Goal: Task Accomplishment & Management: Manage account settings

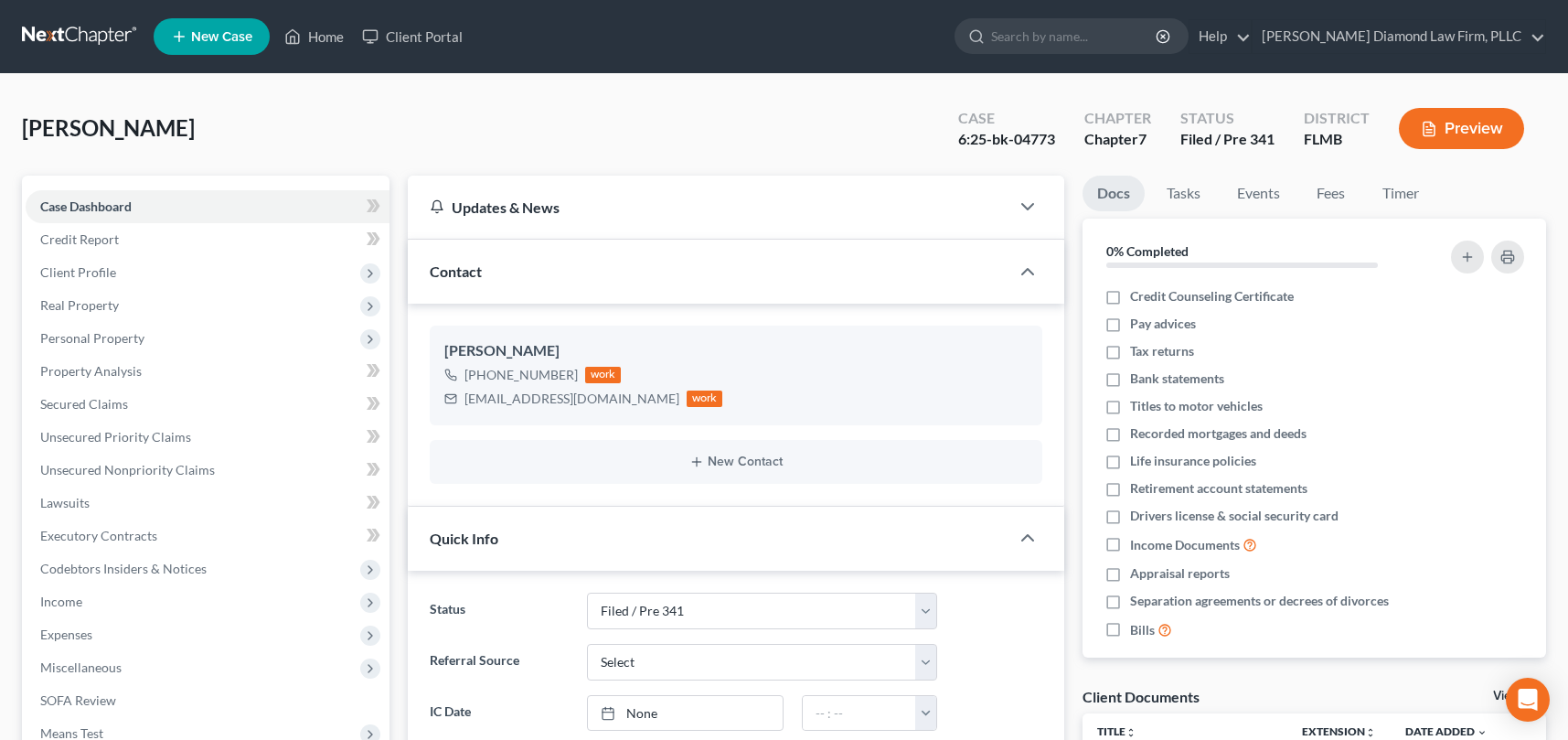
select select "5"
click at [328, 38] on link "Home" at bounding box center [314, 36] width 78 height 33
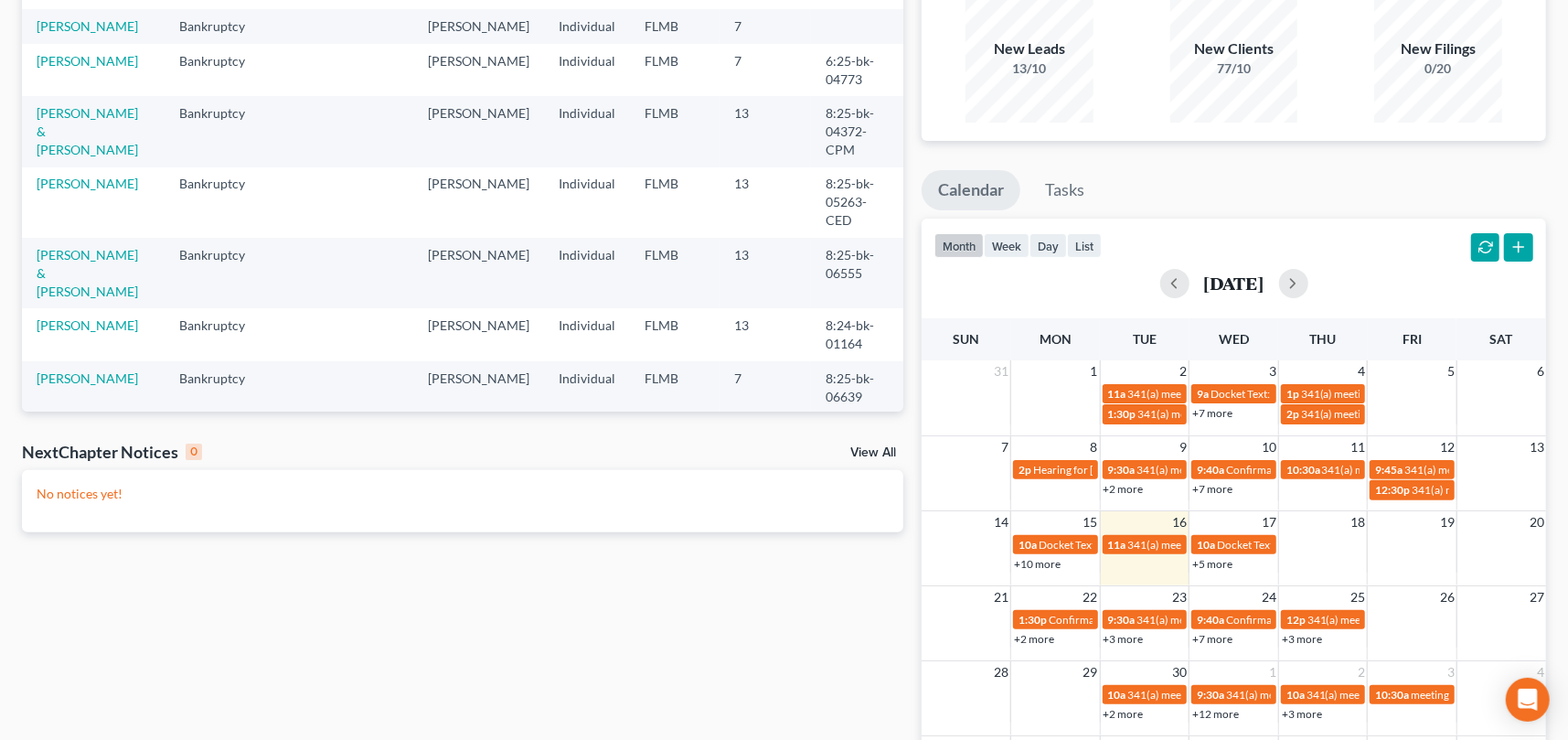
scroll to position [183, 0]
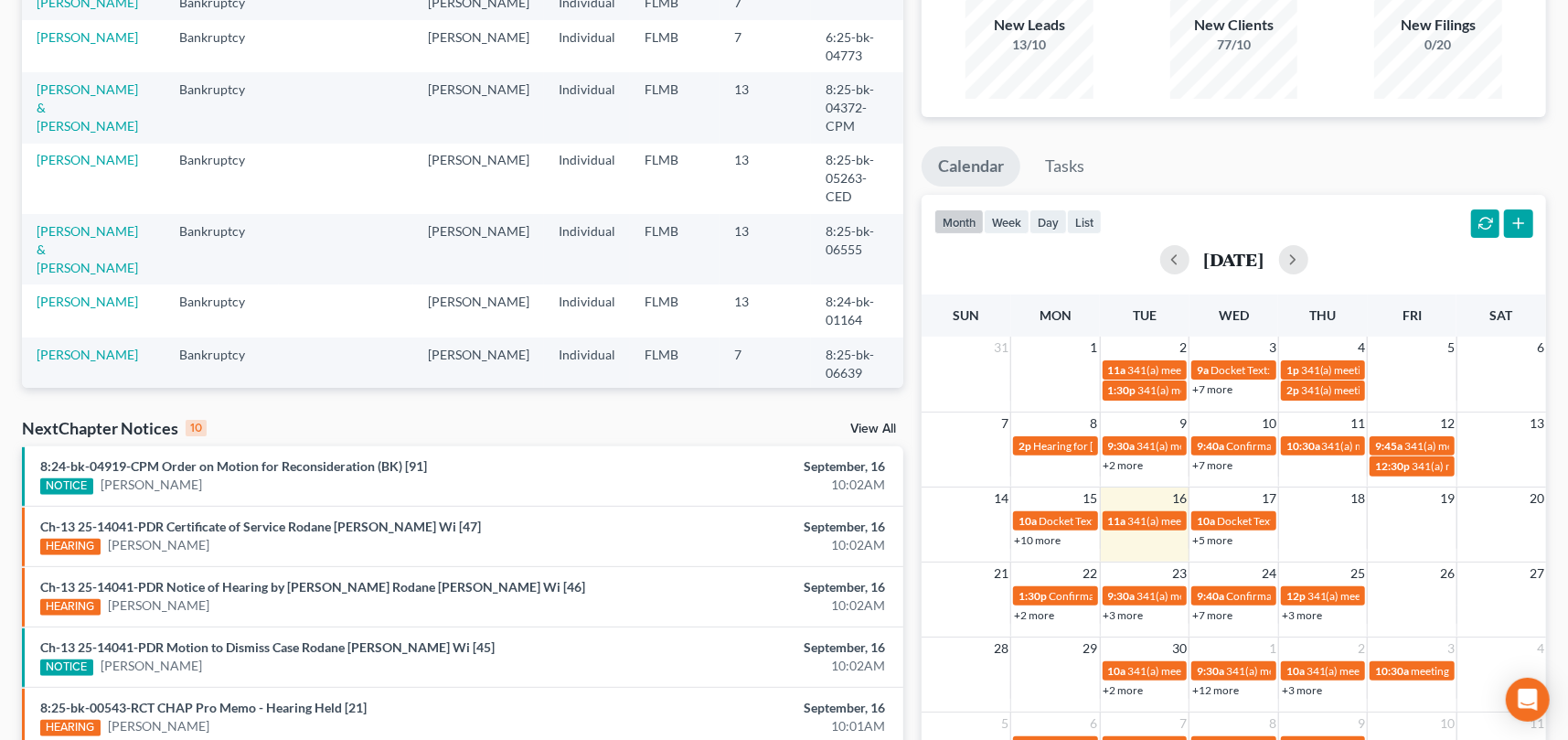
click at [1306, 614] on link "+3 more" at bounding box center [1302, 615] width 40 height 14
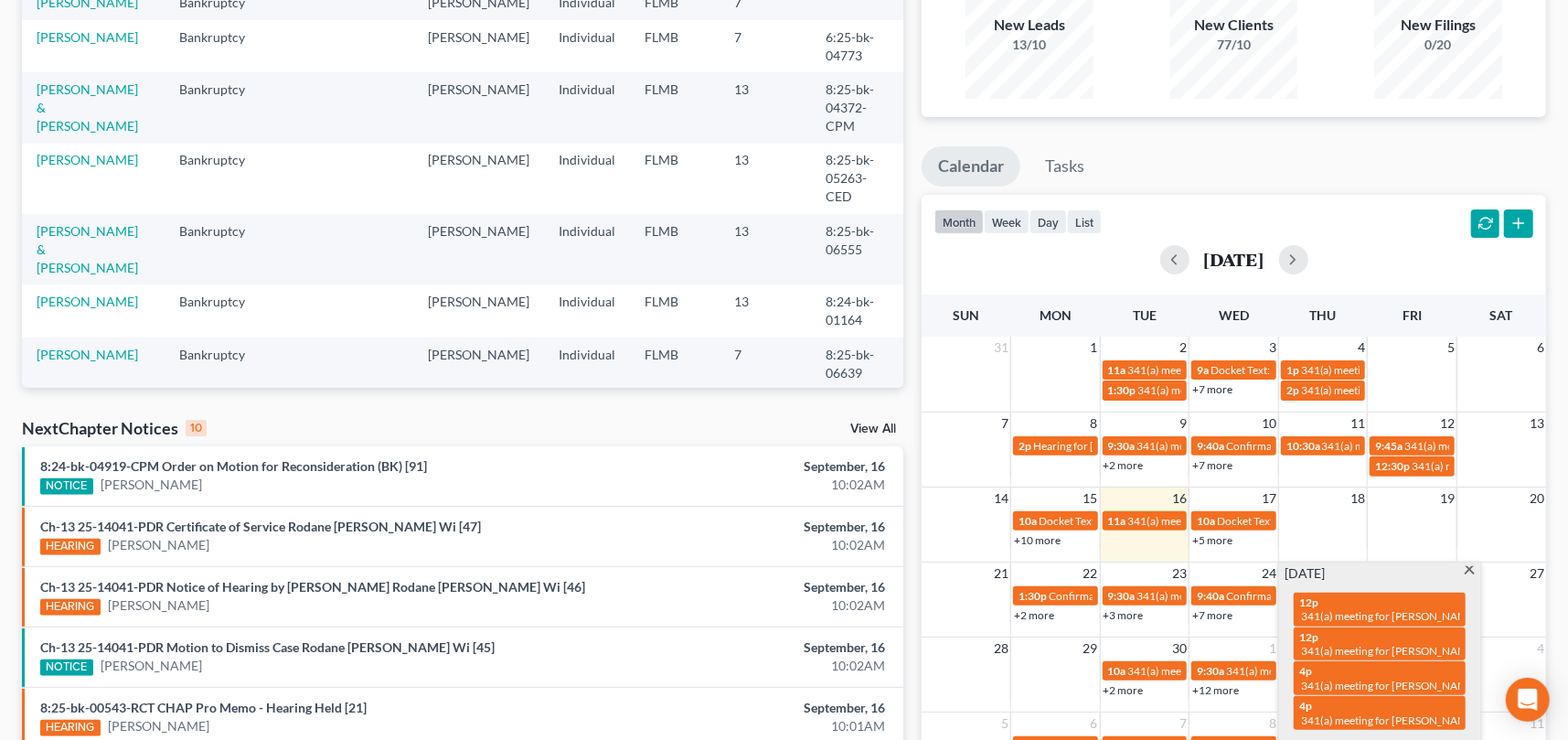
click at [1125, 612] on link "+3 more" at bounding box center [1123, 615] width 40 height 14
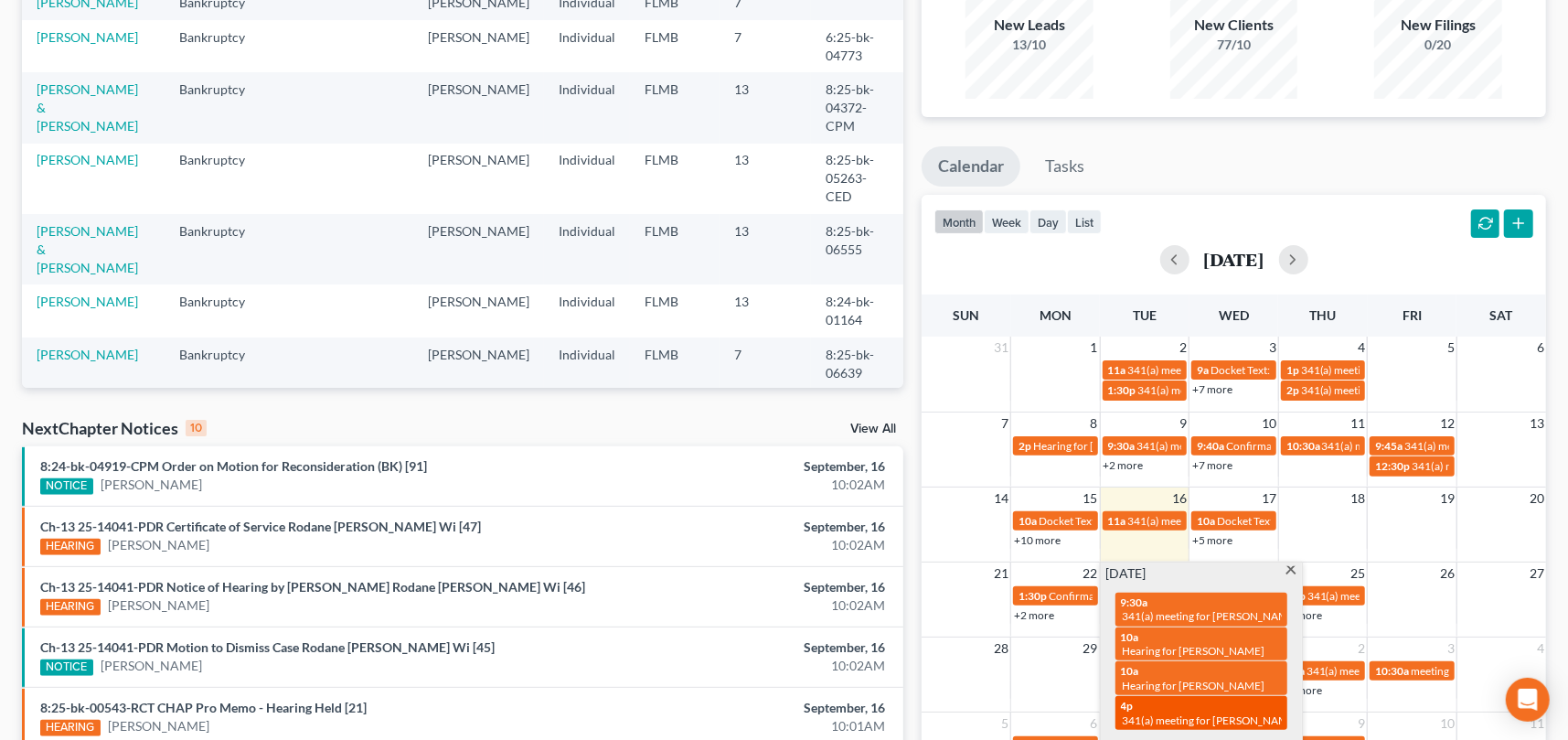
click at [1187, 698] on div "4p 341(a) meeting for [PERSON_NAME] & [PERSON_NAME]" at bounding box center [1201, 712] width 161 height 28
select select "Days"
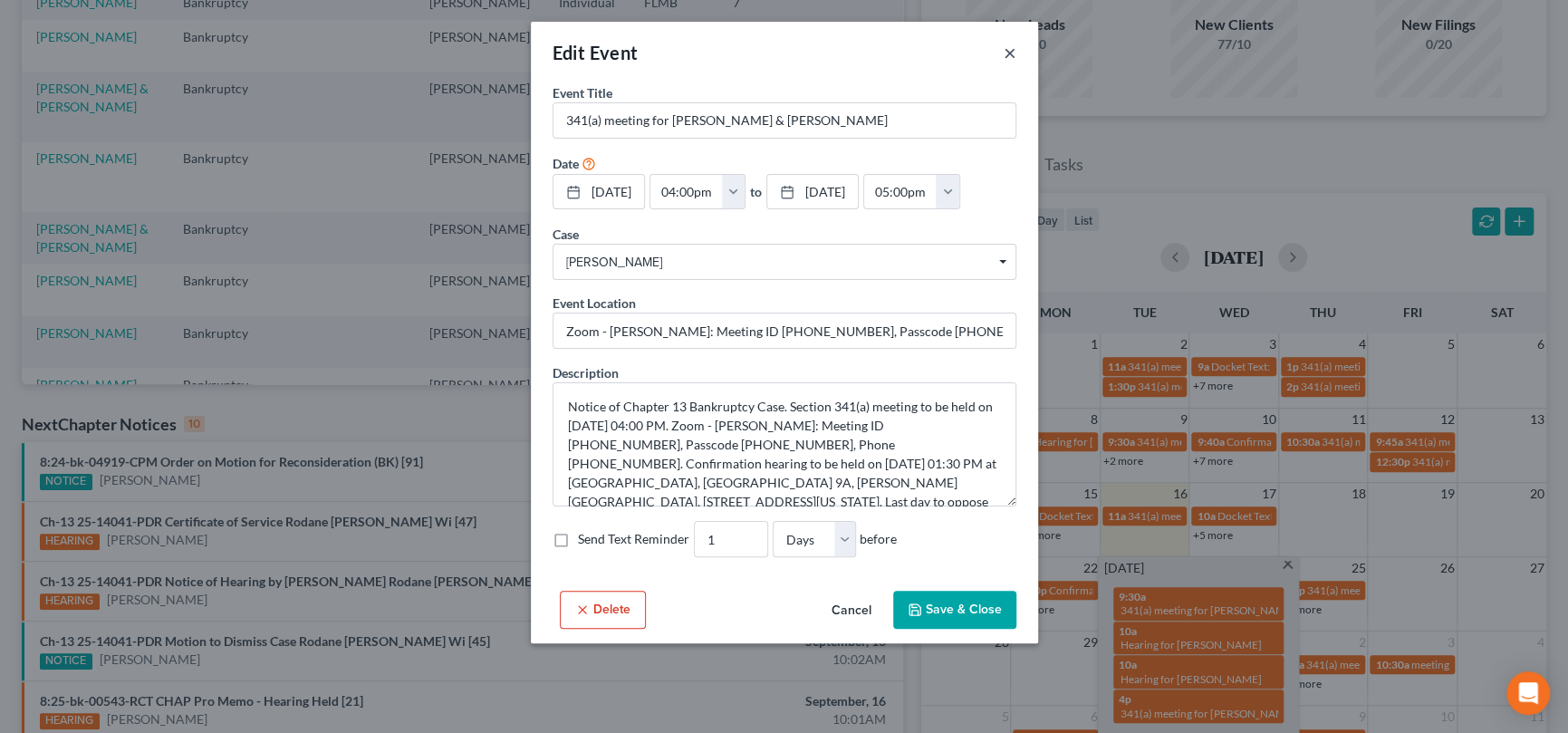
drag, startPoint x: 1010, startPoint y: 55, endPoint x: 1101, endPoint y: 161, distance: 139.7
click at [1010, 56] on button "×" at bounding box center [1010, 52] width 13 height 22
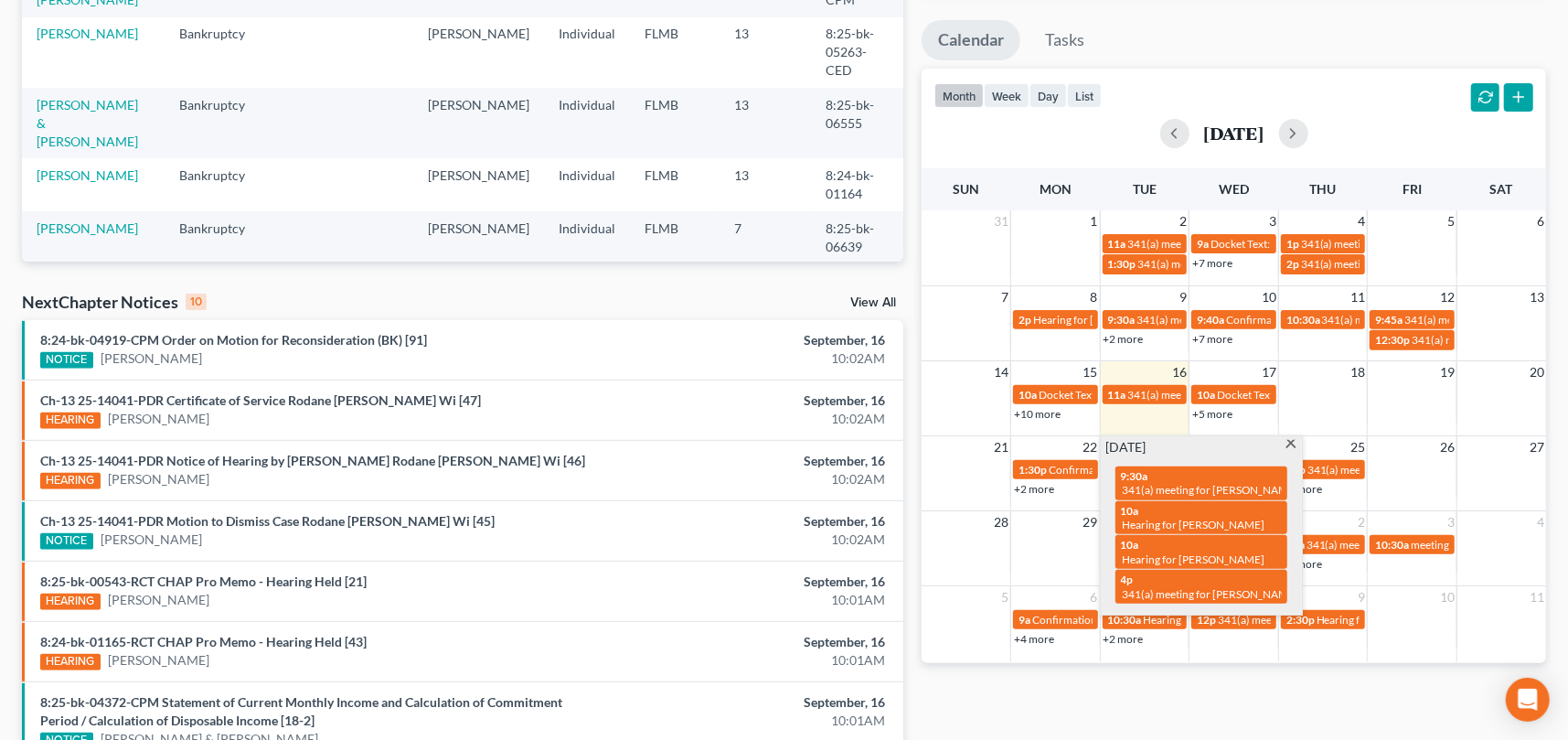
scroll to position [366, 0]
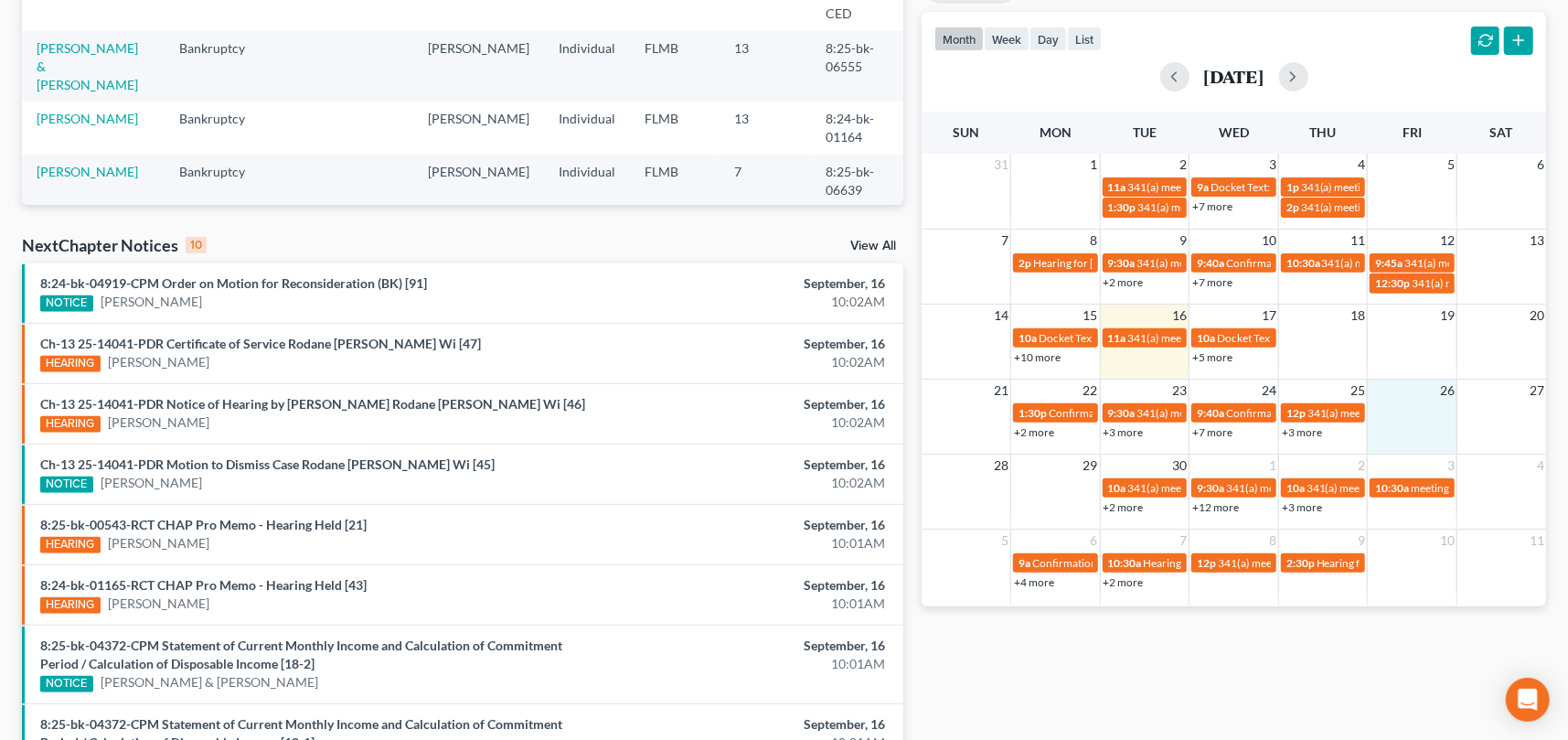
click at [1431, 429] on td at bounding box center [1413, 420] width 90 height 39
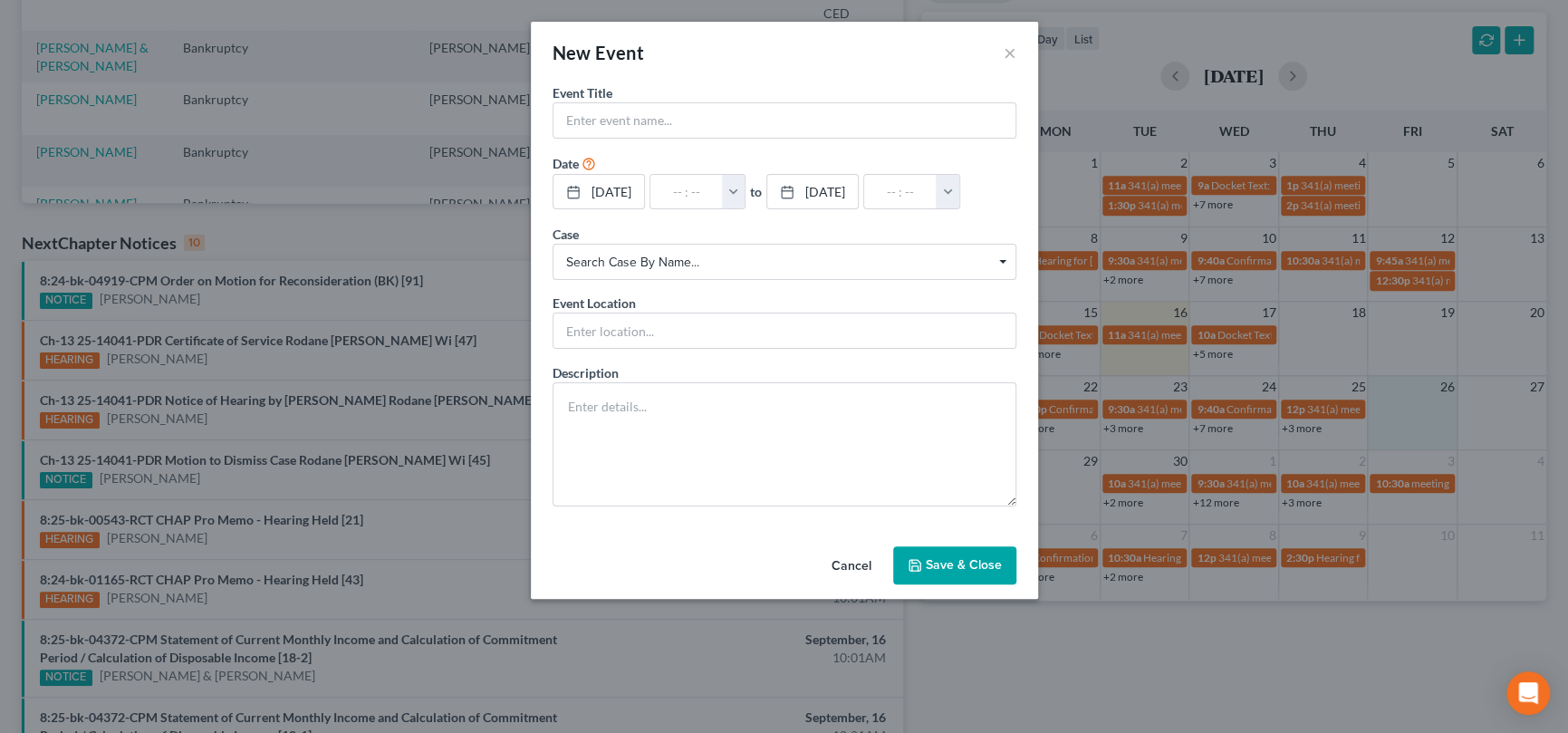
click at [842, 559] on button "Cancel" at bounding box center [851, 566] width 68 height 37
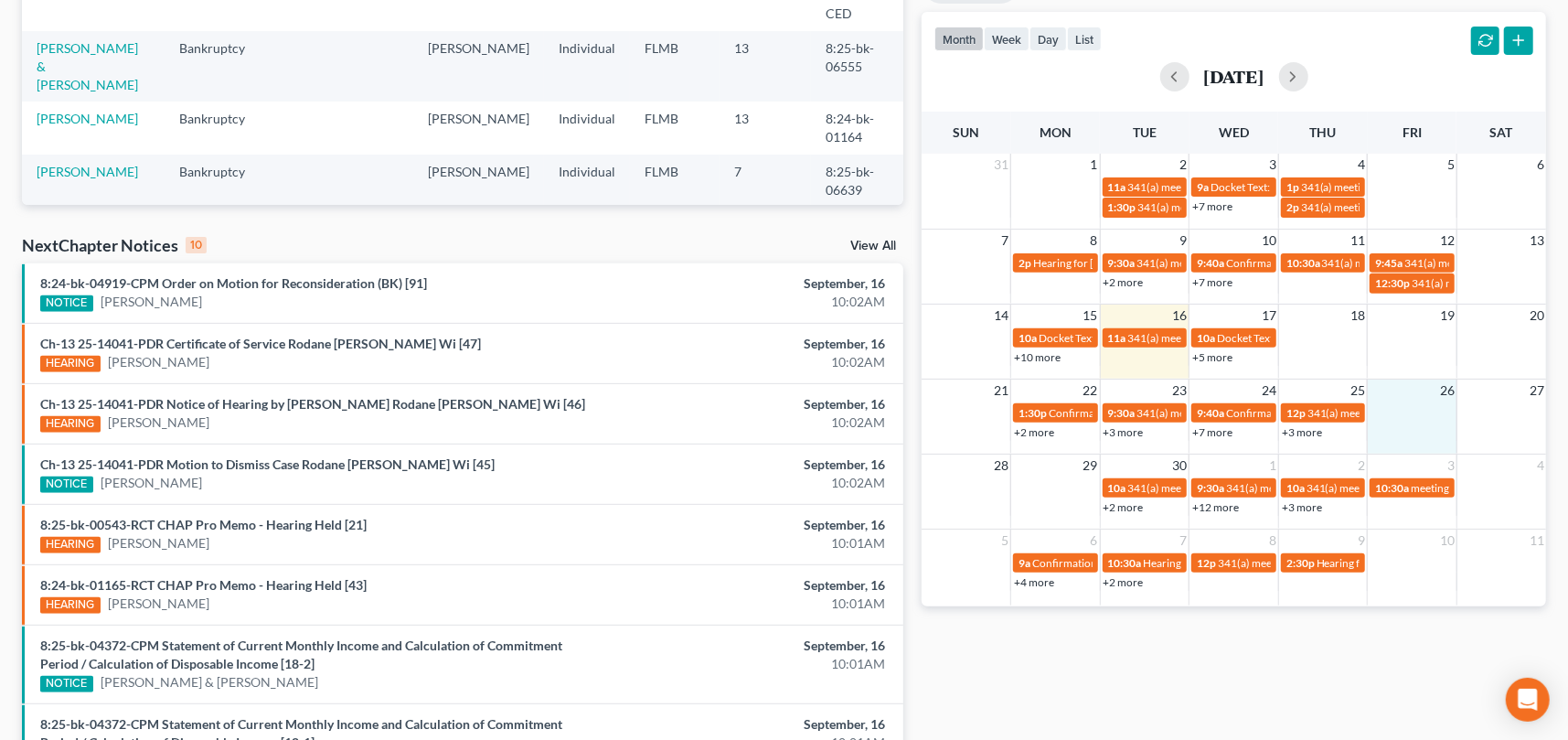
click at [1131, 579] on link "+2 more" at bounding box center [1123, 582] width 40 height 14
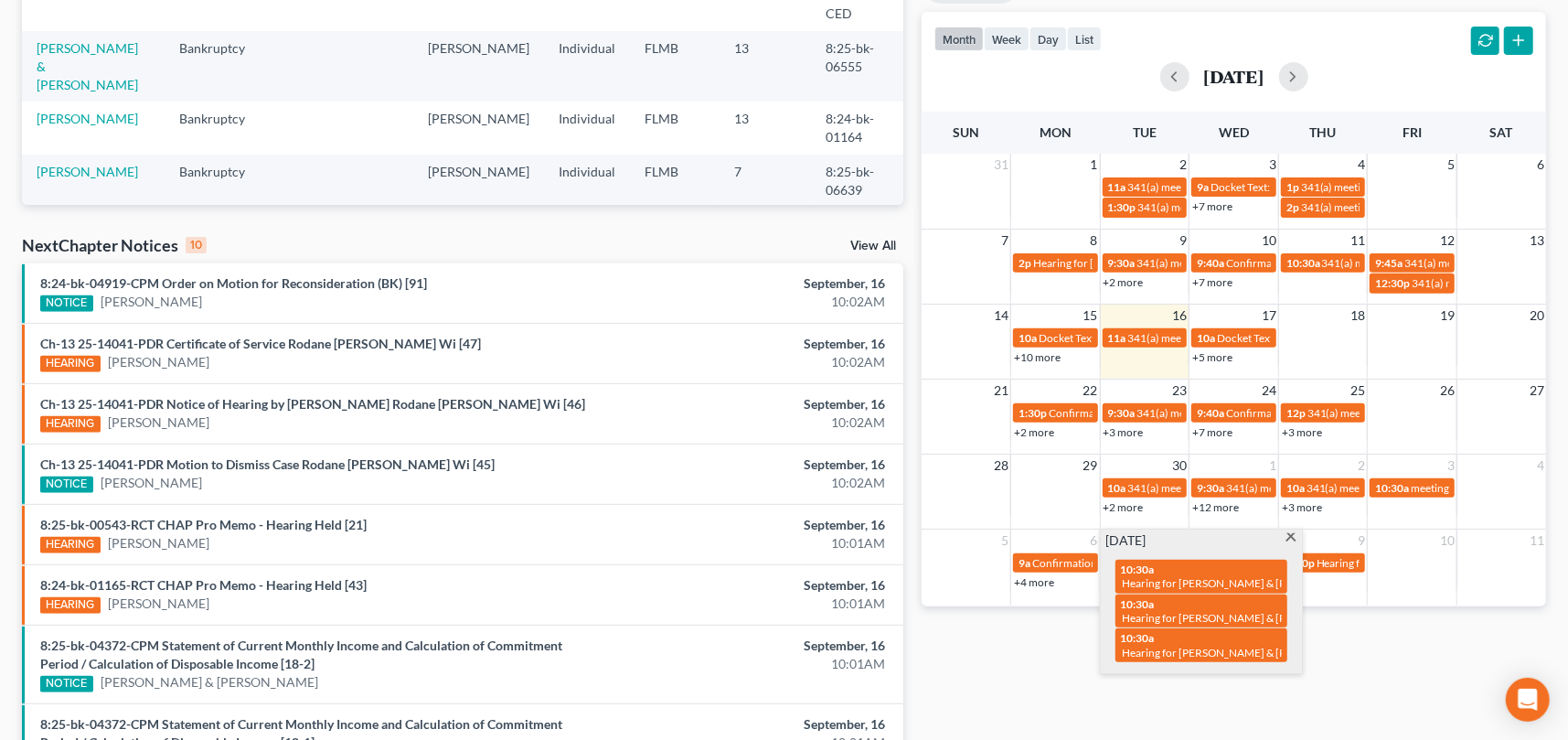
click at [1288, 536] on span at bounding box center [1291, 539] width 14 height 12
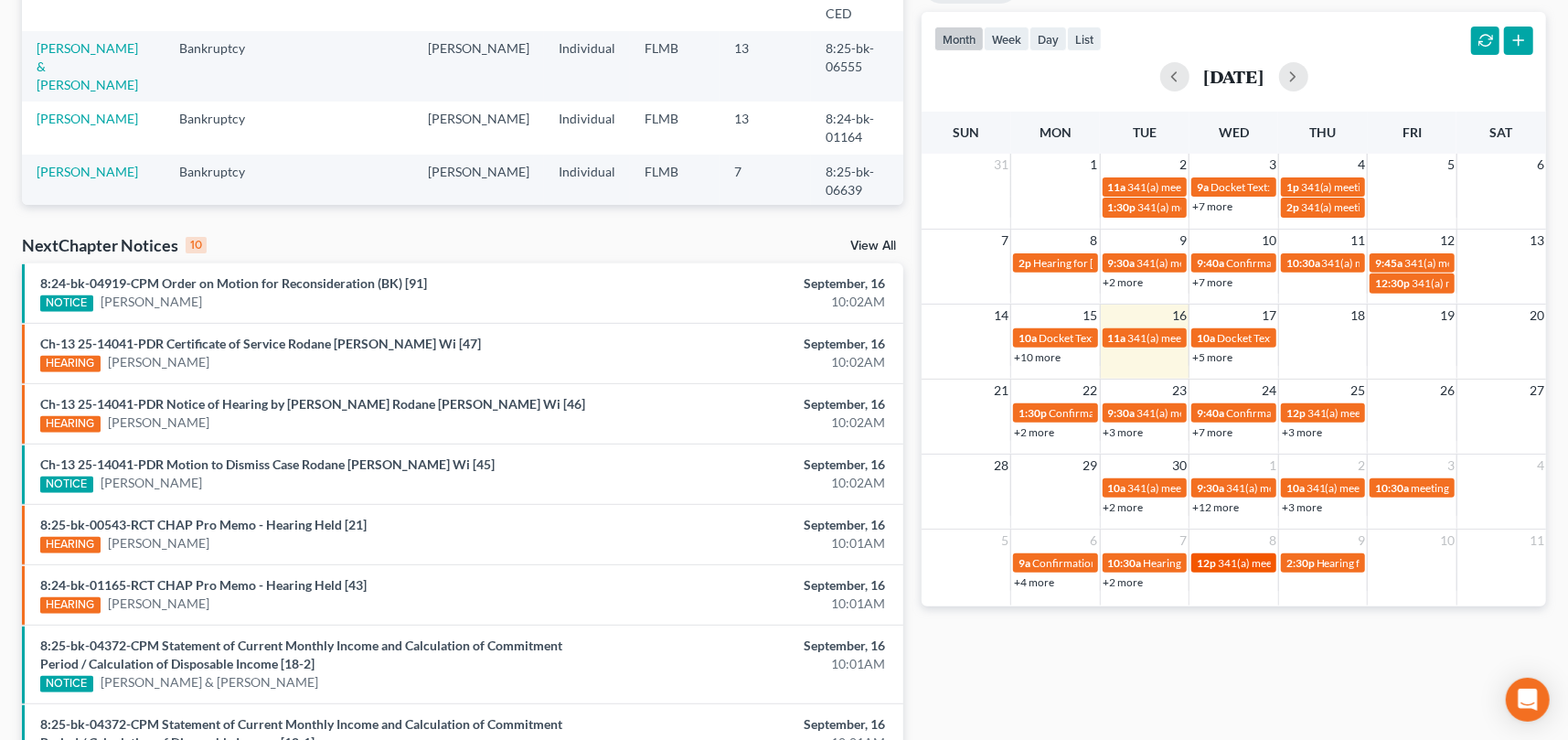
click at [1213, 561] on span "12p" at bounding box center [1206, 563] width 19 height 14
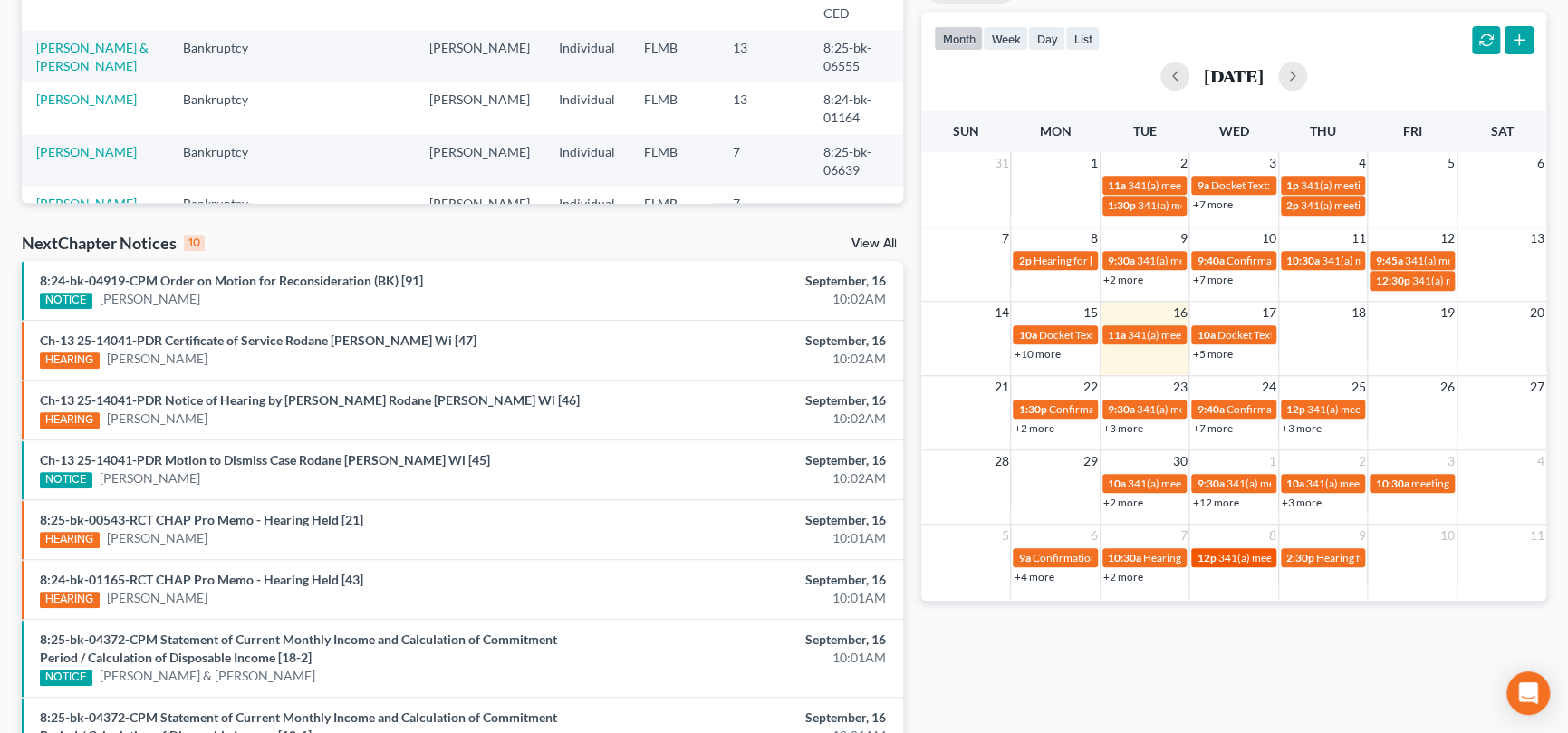
select select "Days"
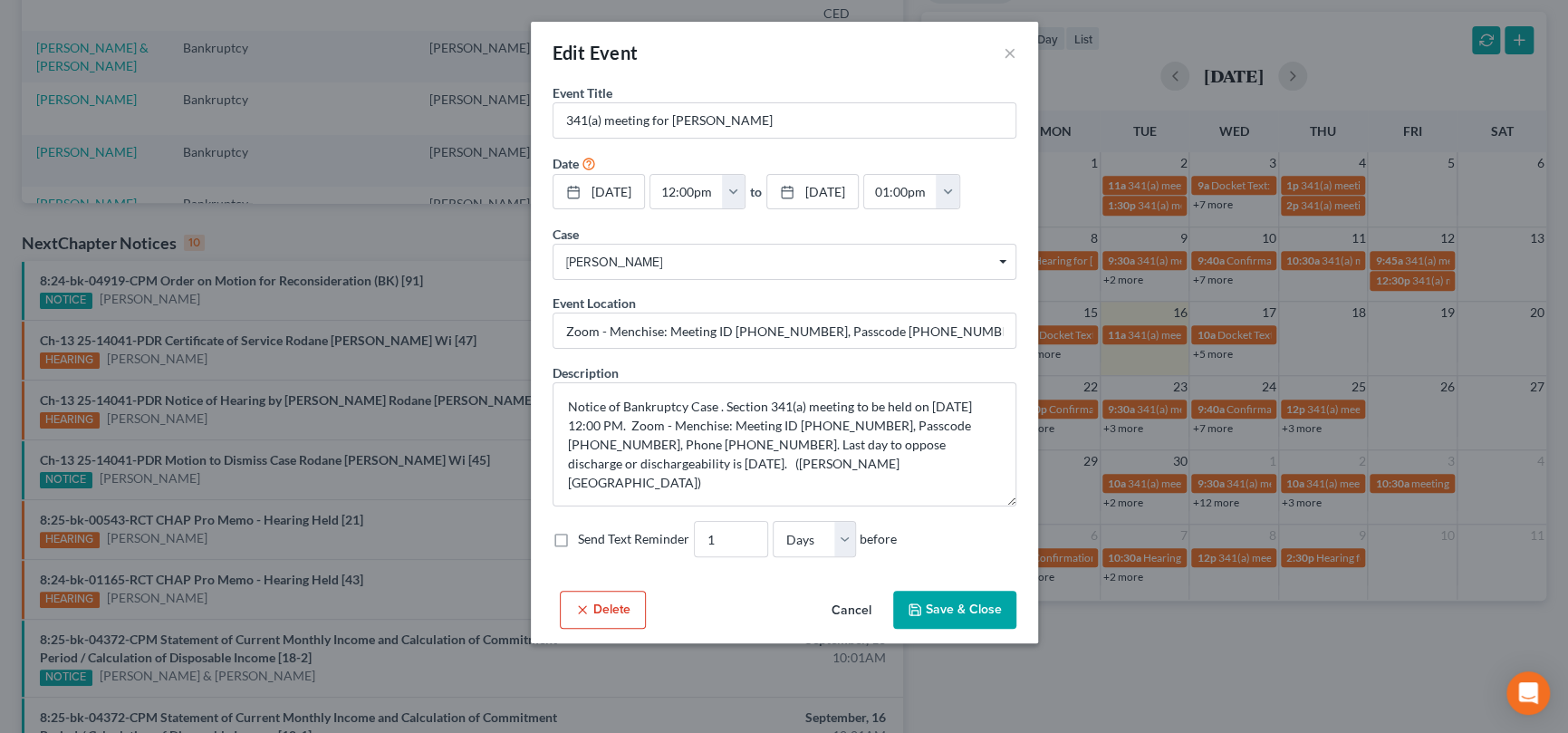
click at [848, 607] on button "Cancel" at bounding box center [851, 610] width 68 height 37
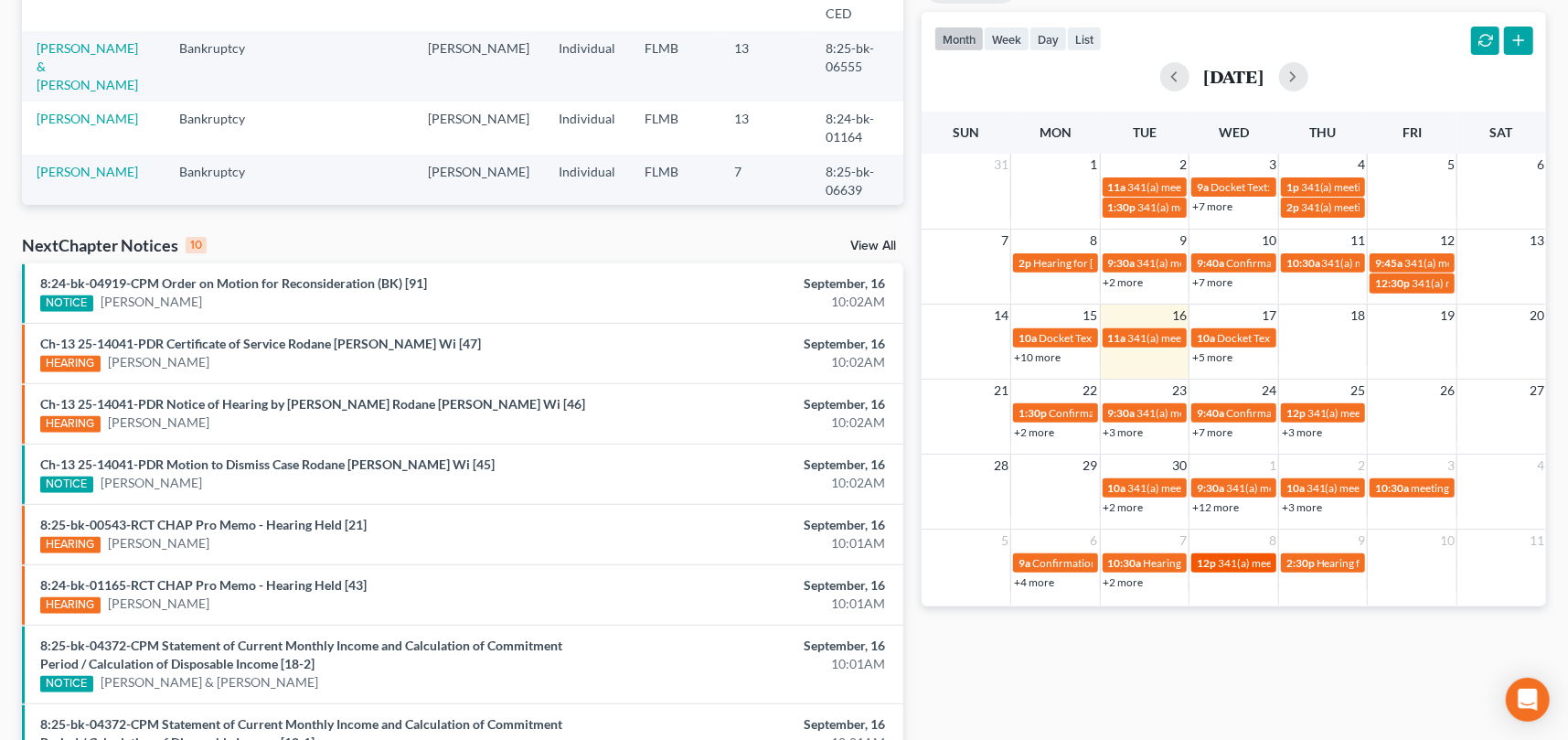
click at [1249, 561] on span "341(a) meeting for [PERSON_NAME]" at bounding box center [1306, 563] width 176 height 14
select select "Days"
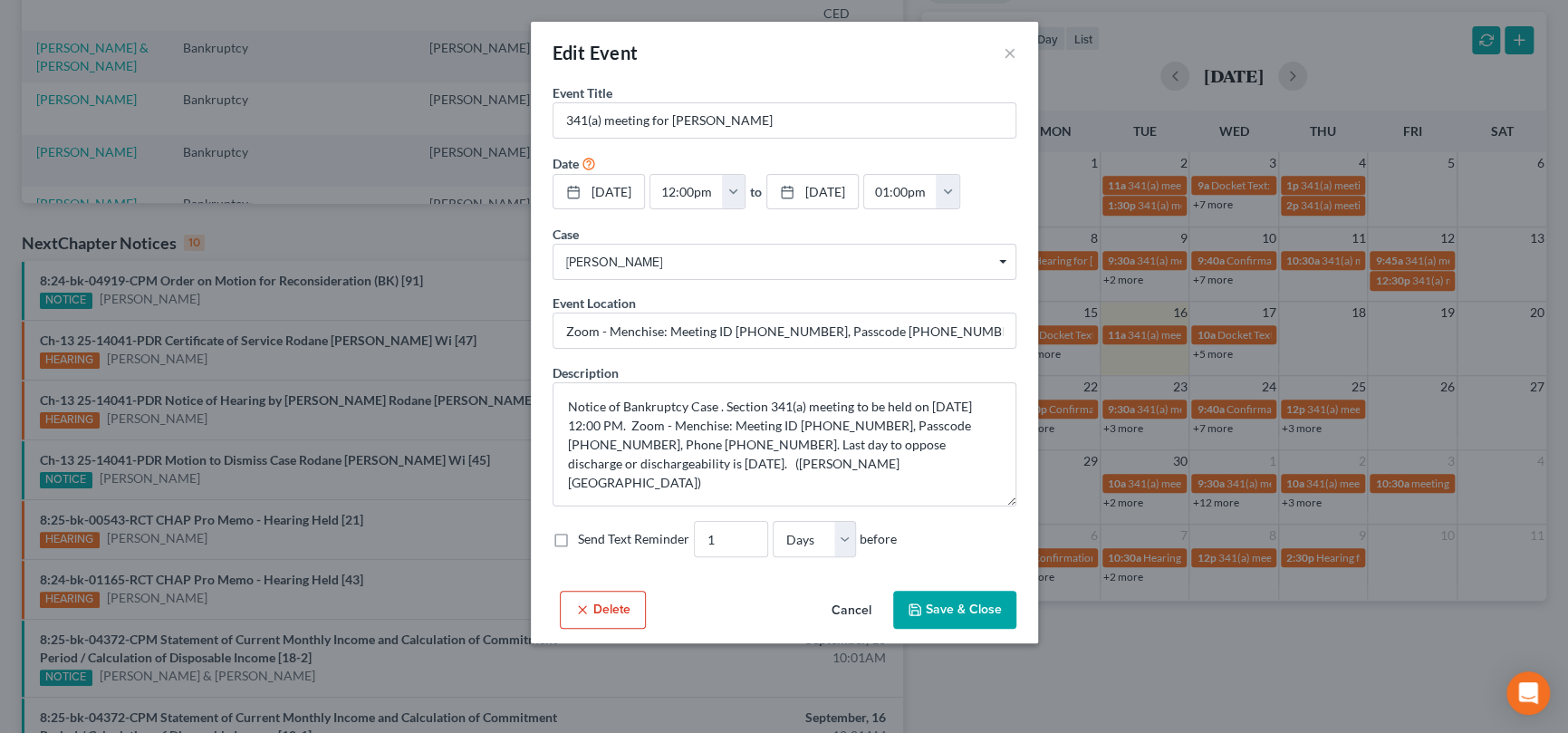
click at [844, 612] on button "Cancel" at bounding box center [851, 610] width 68 height 37
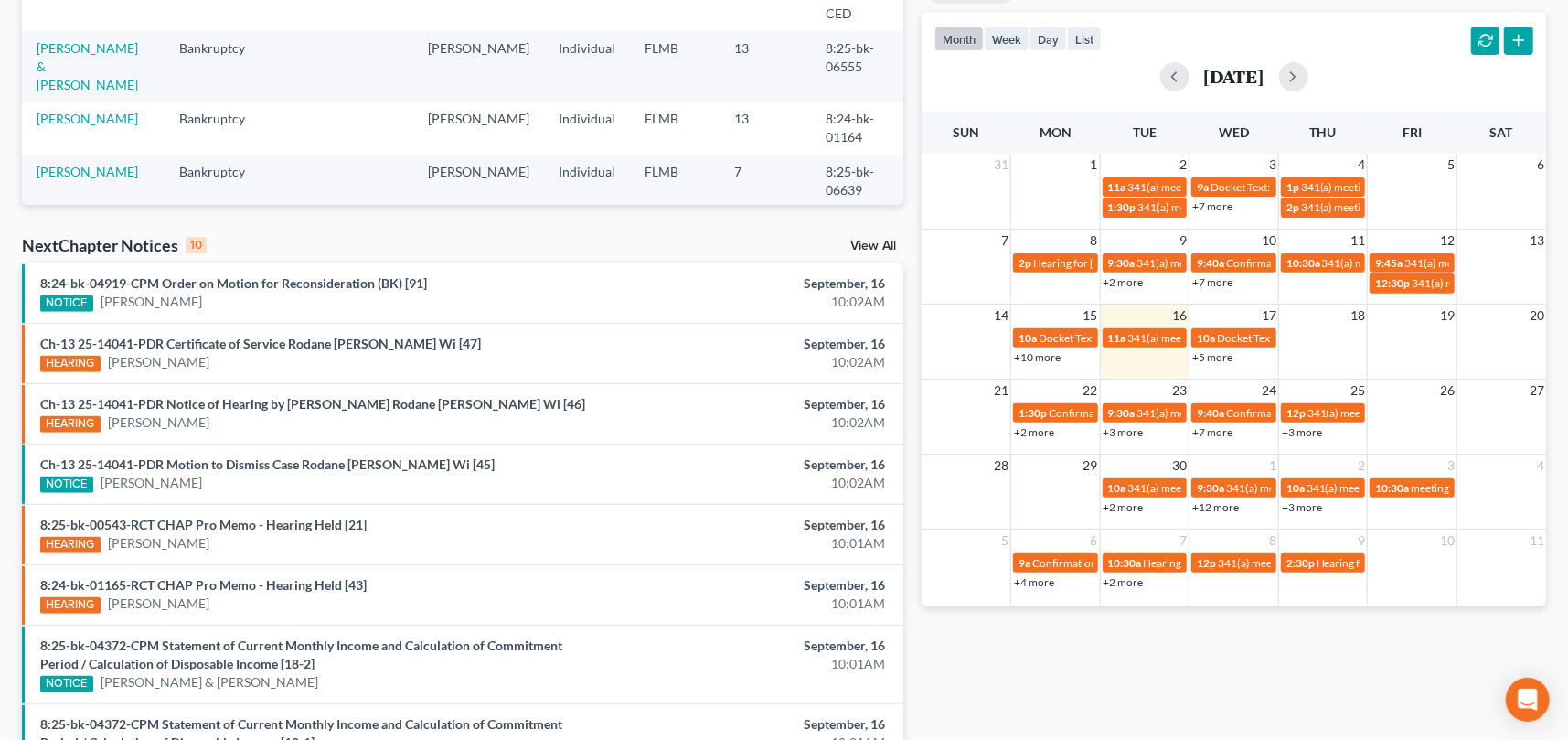
click at [1126, 505] on link "+2 more" at bounding box center [1123, 507] width 40 height 14
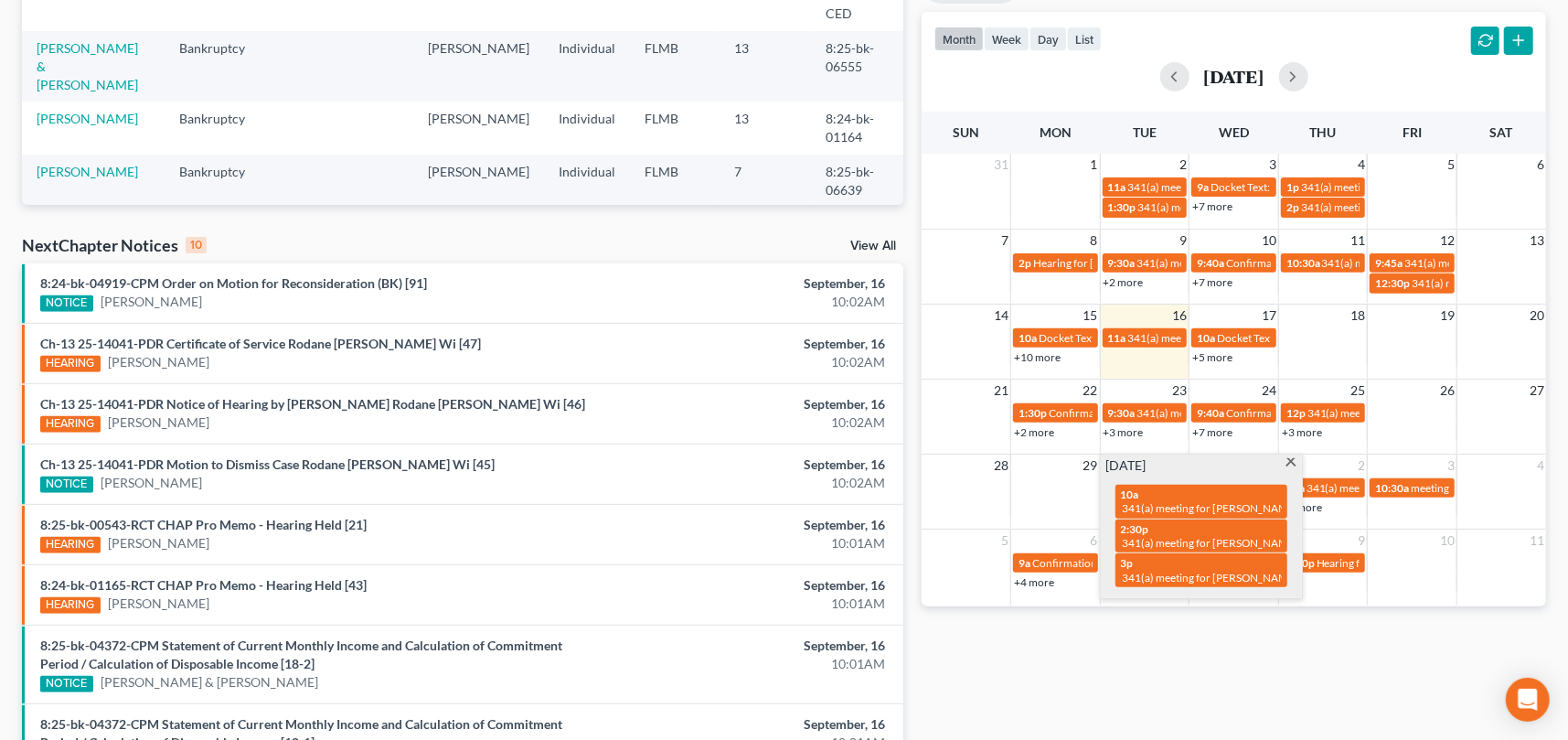
click at [1289, 463] on span at bounding box center [1291, 464] width 14 height 12
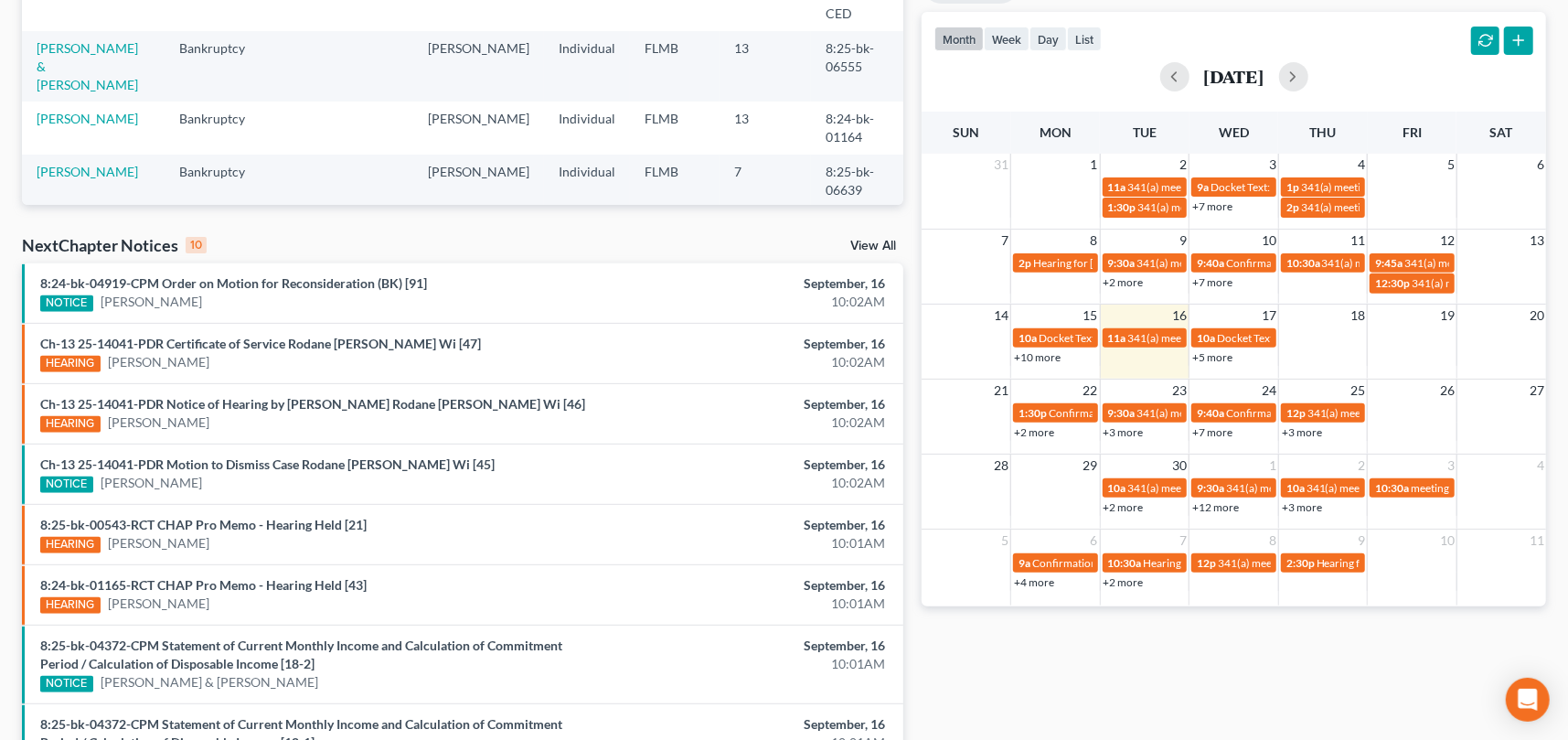
click at [1221, 505] on link "+12 more" at bounding box center [1215, 507] width 47 height 14
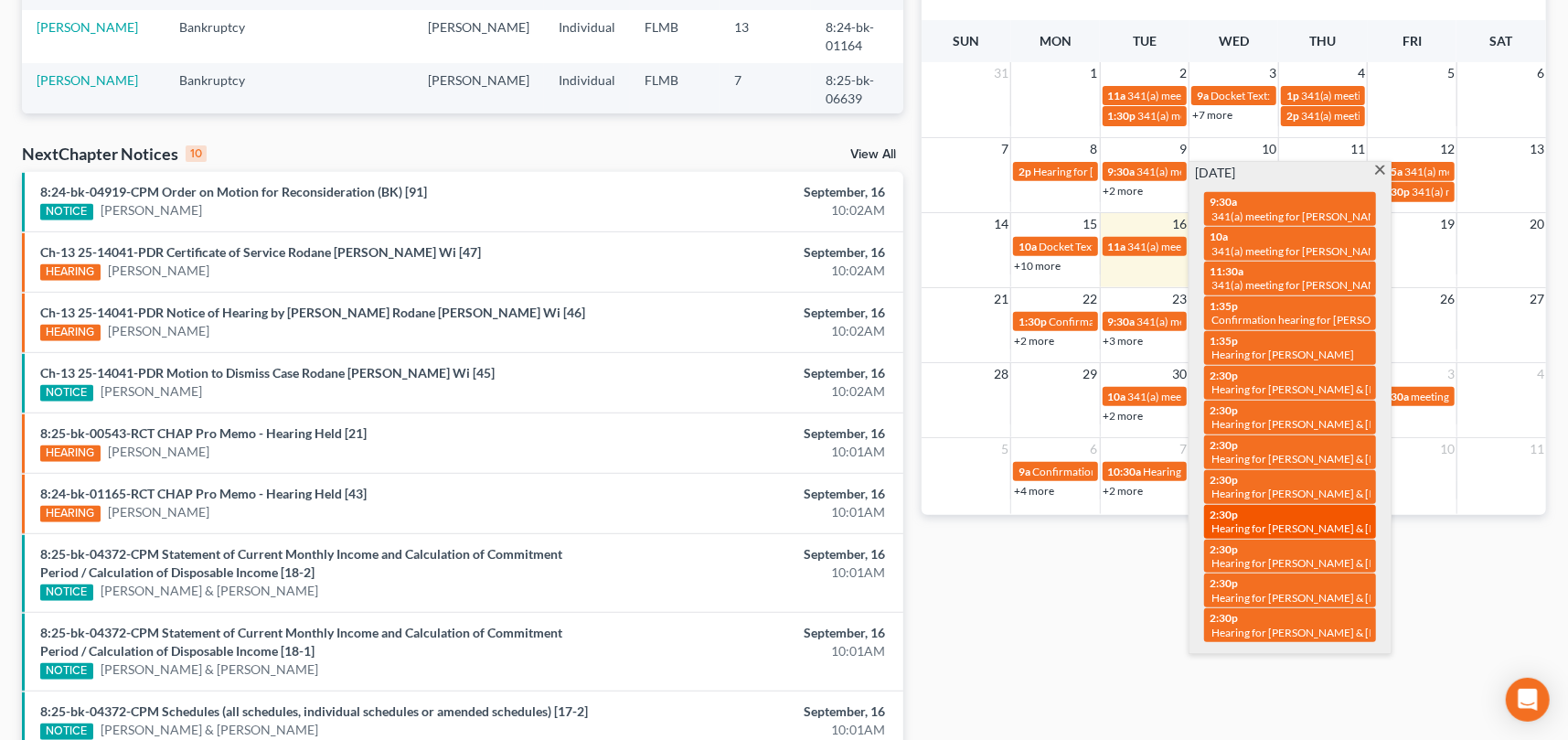
scroll to position [548, 0]
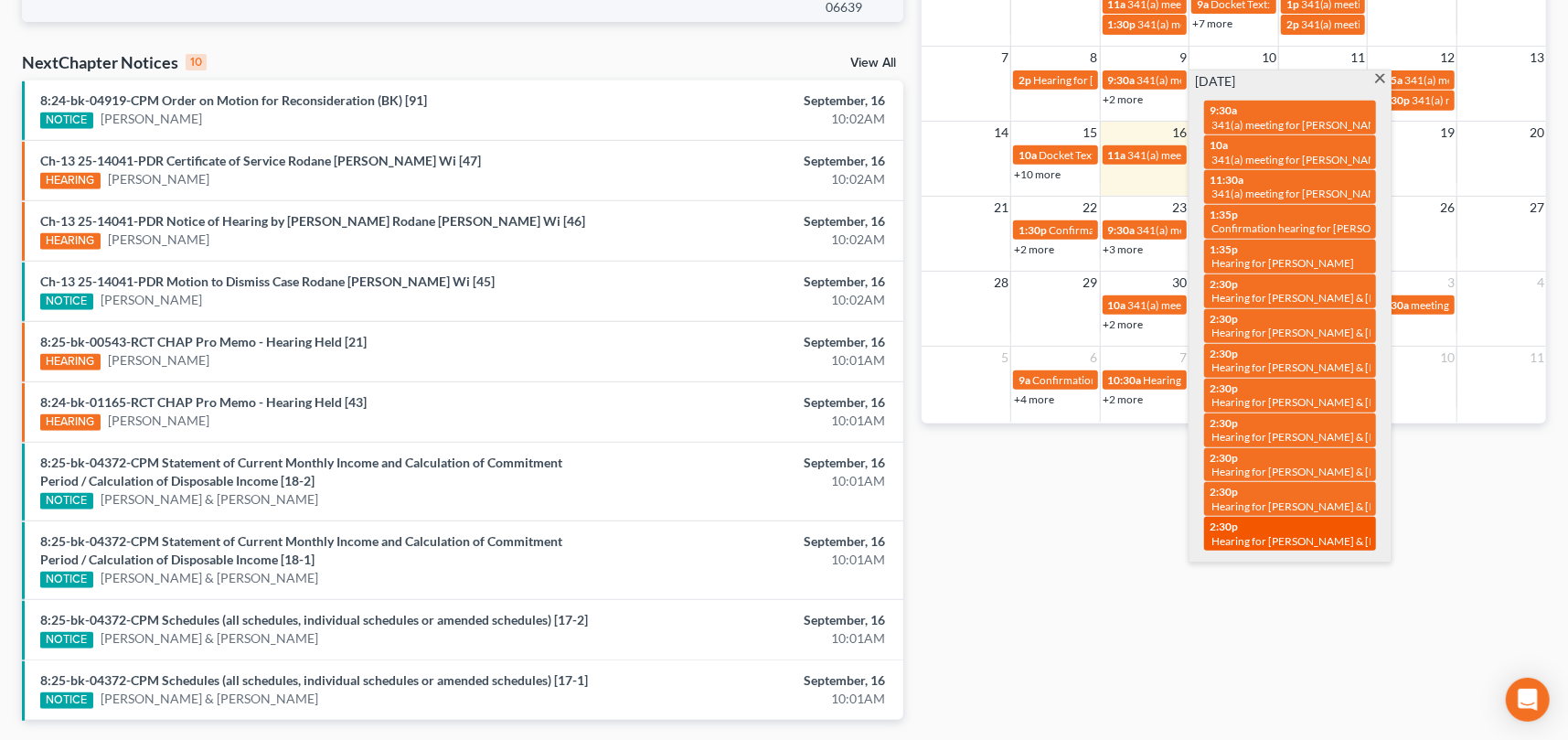
click at [1293, 534] on span "Hearing for [PERSON_NAME] & [PERSON_NAME]" at bounding box center [1331, 541] width 240 height 14
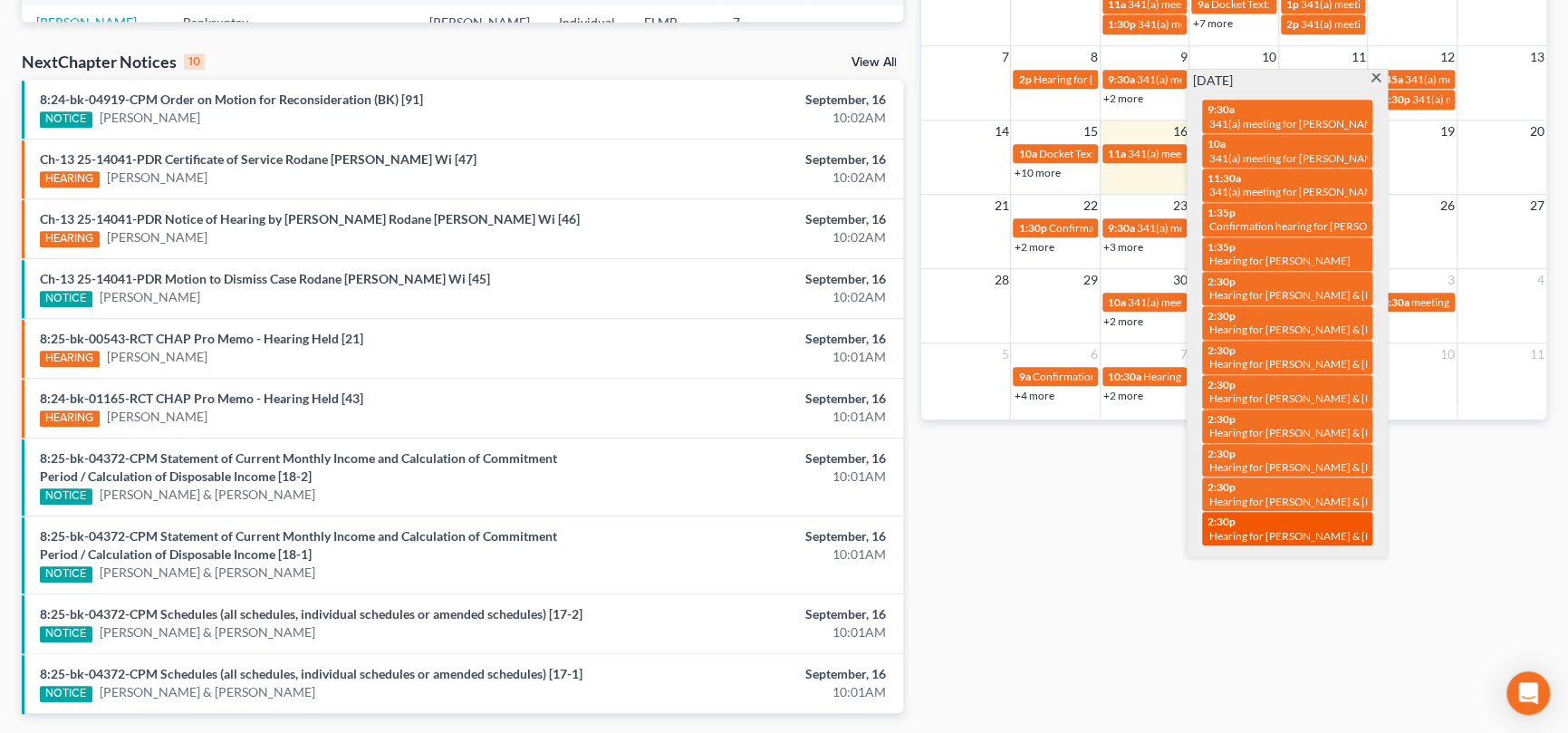
select select "Days"
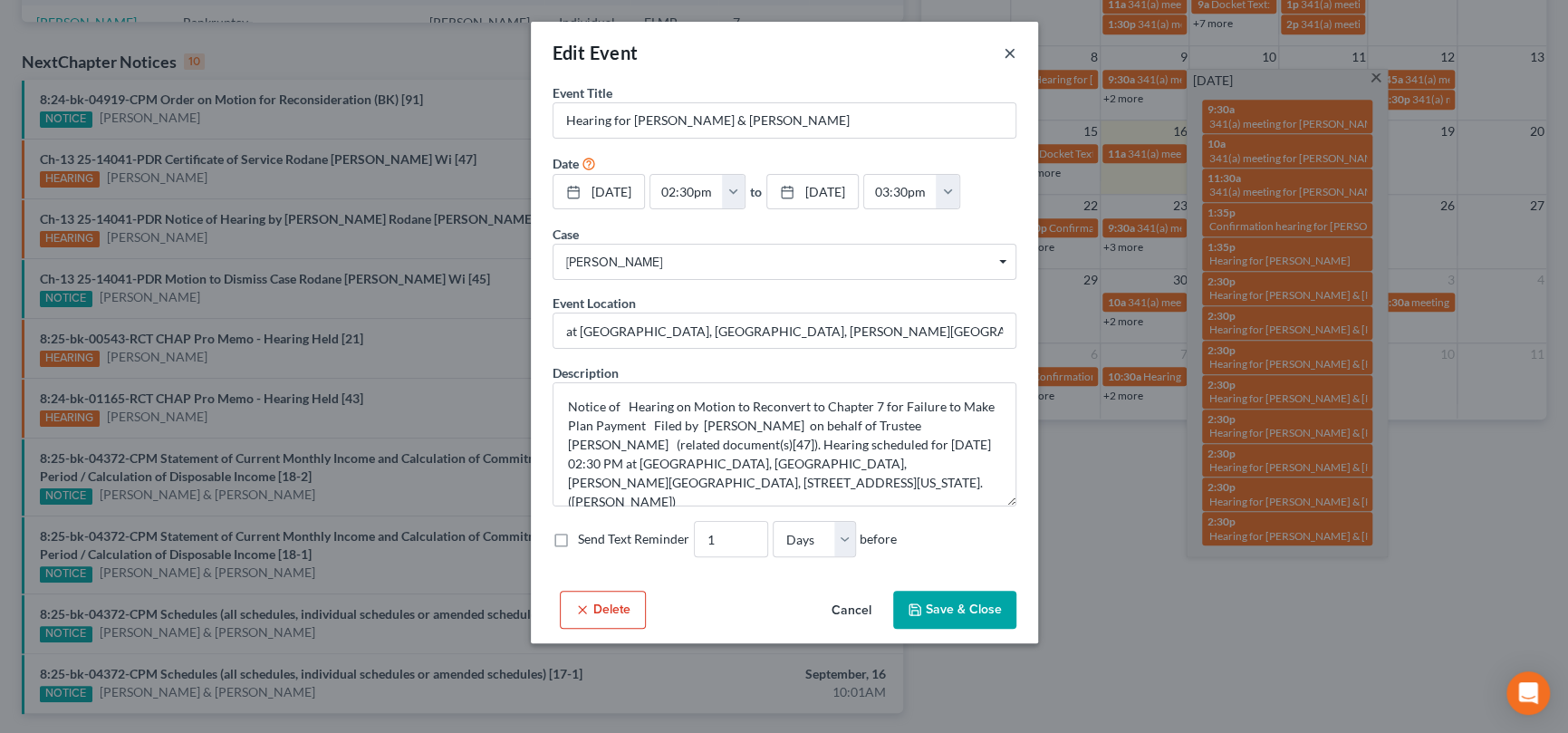
click at [1008, 52] on button "×" at bounding box center [1010, 52] width 13 height 22
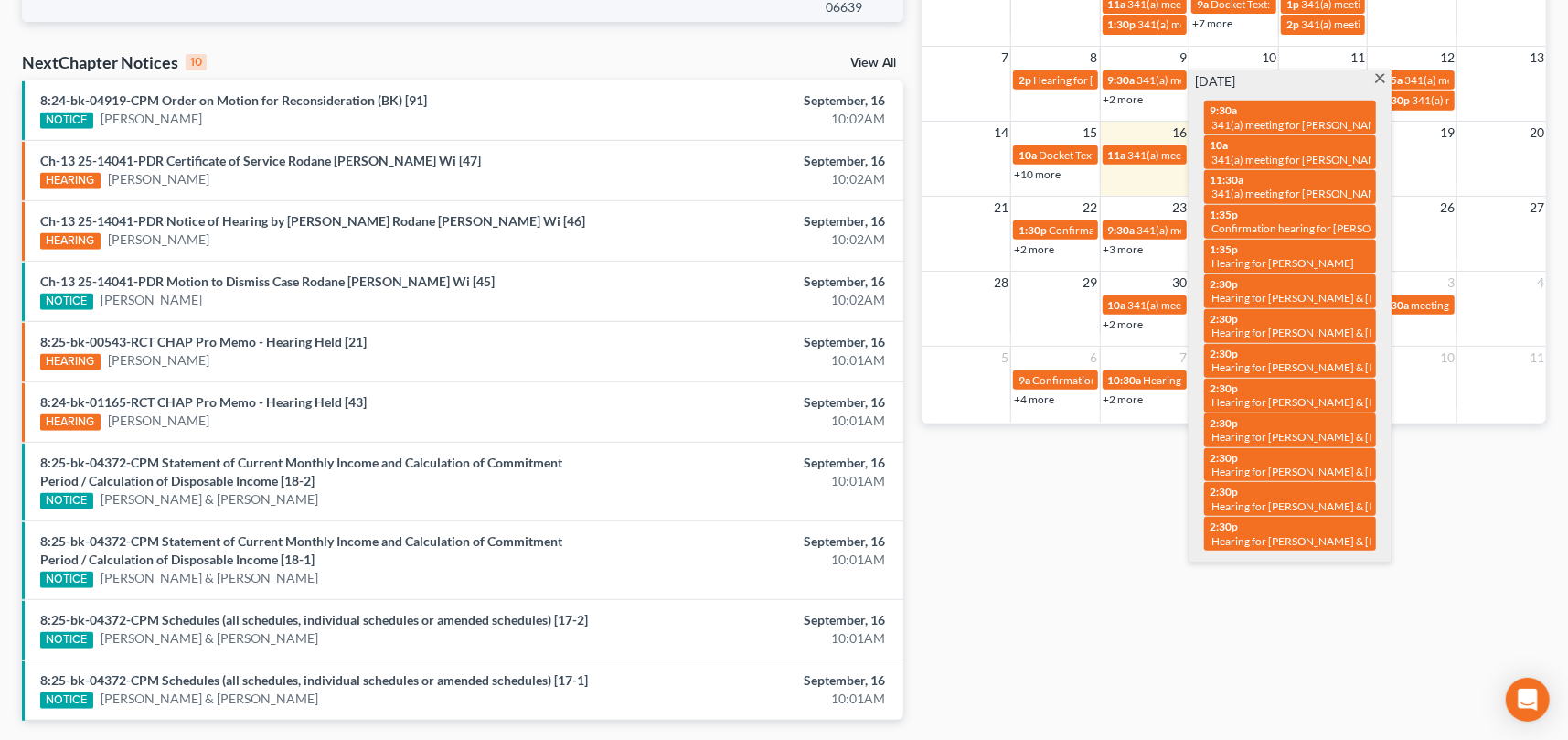
click at [1379, 75] on span at bounding box center [1380, 80] width 14 height 12
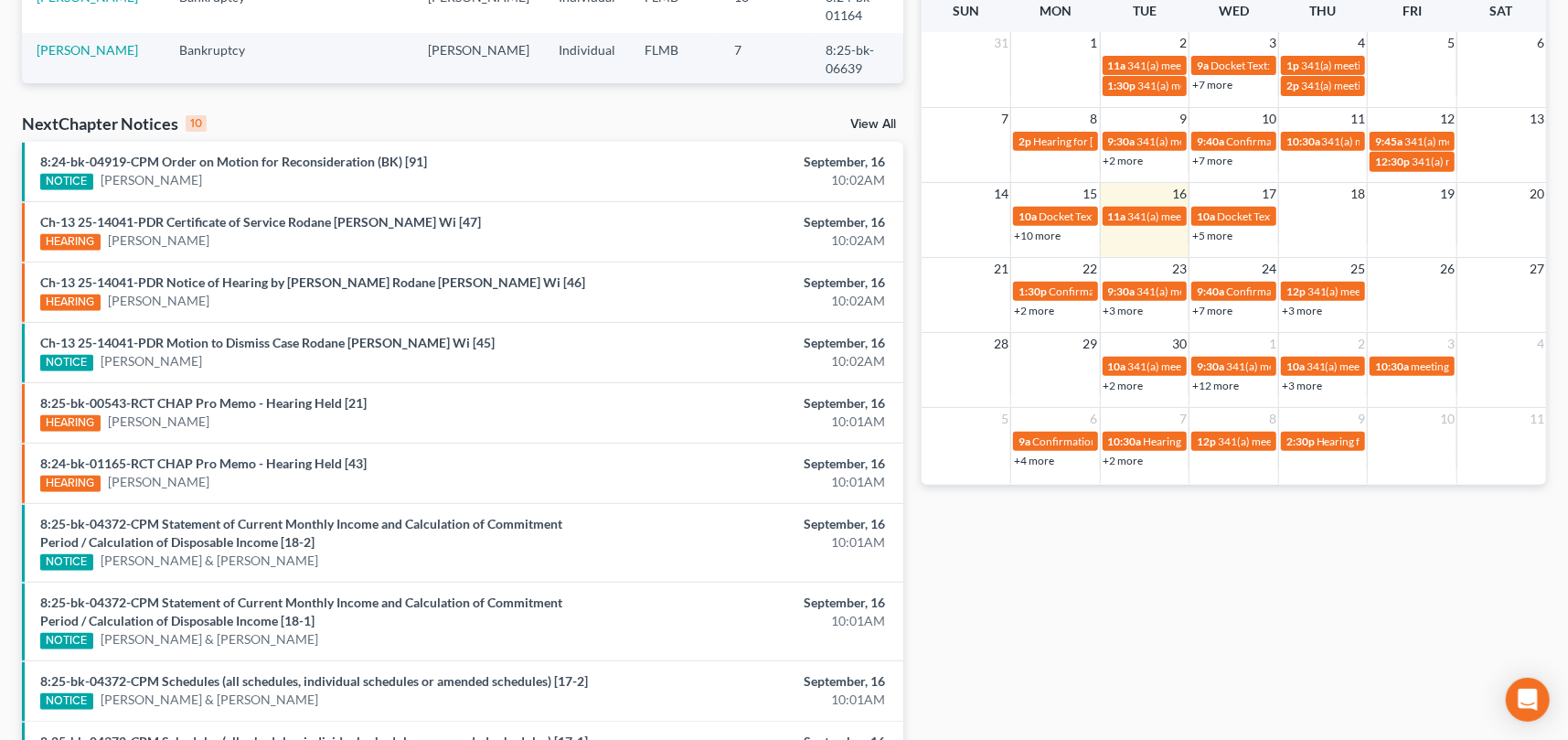
scroll to position [366, 0]
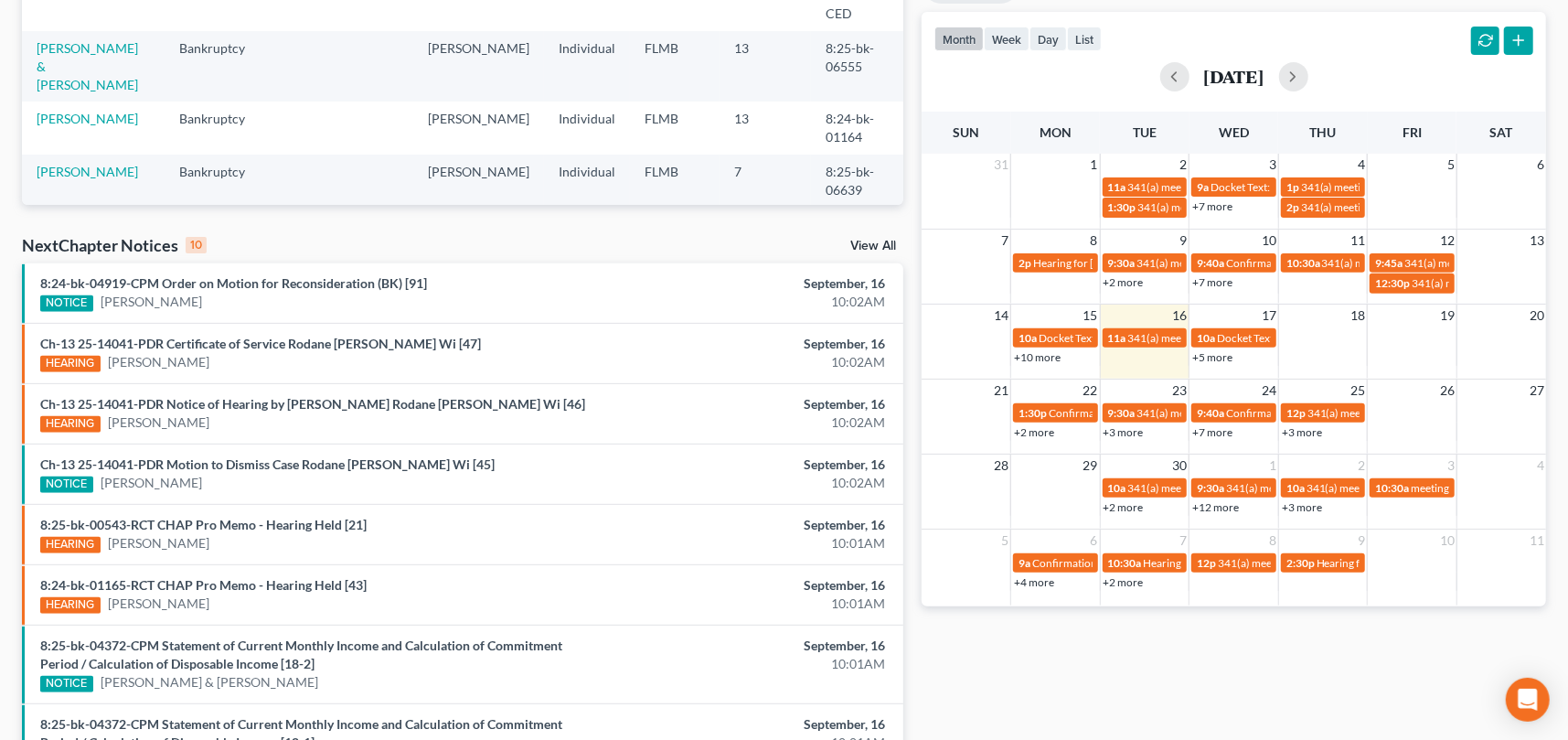
click at [1309, 503] on link "+3 more" at bounding box center [1302, 507] width 40 height 14
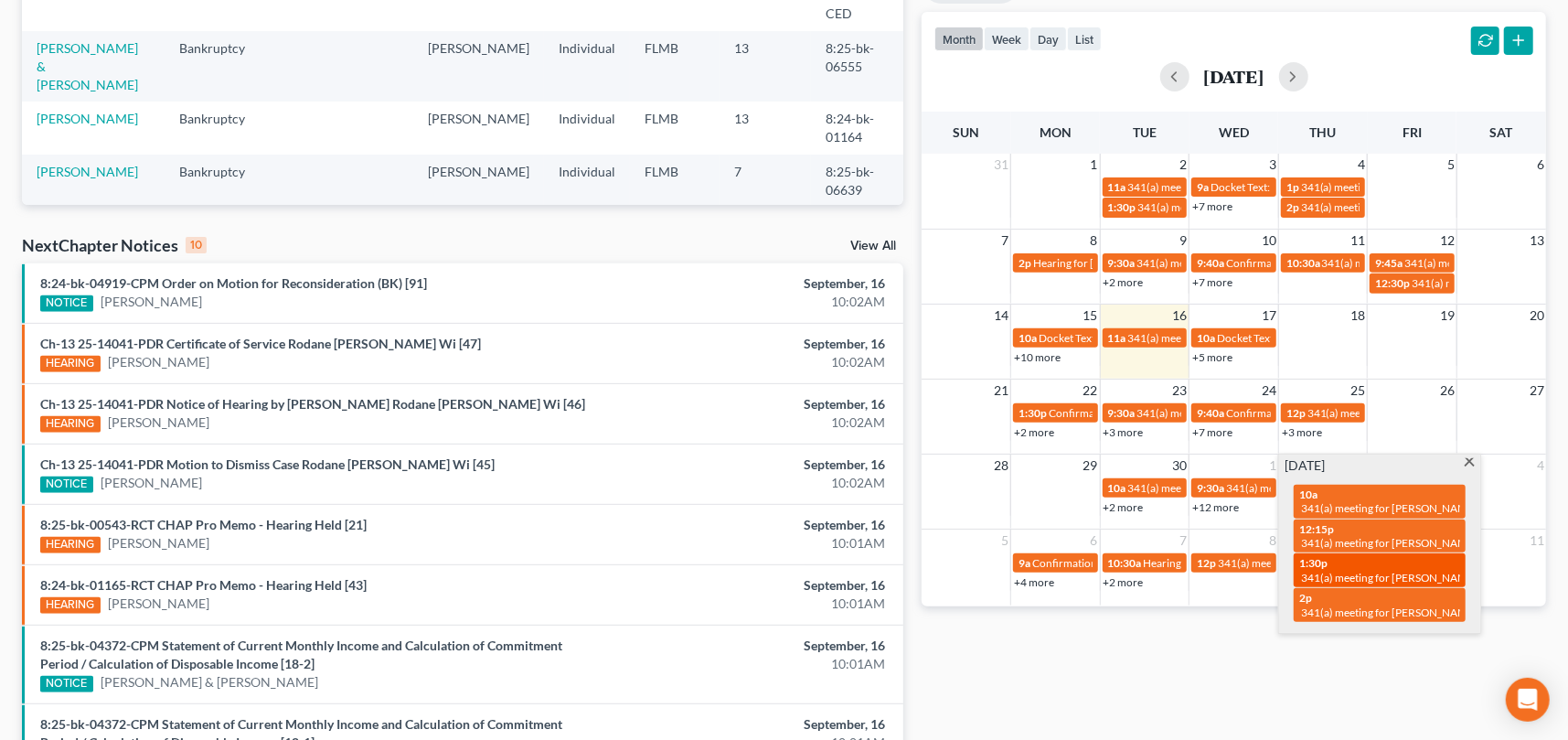
click at [1375, 570] on span "341(a) meeting for [PERSON_NAME] & [PERSON_NAME]" at bounding box center [1437, 577] width 273 height 14
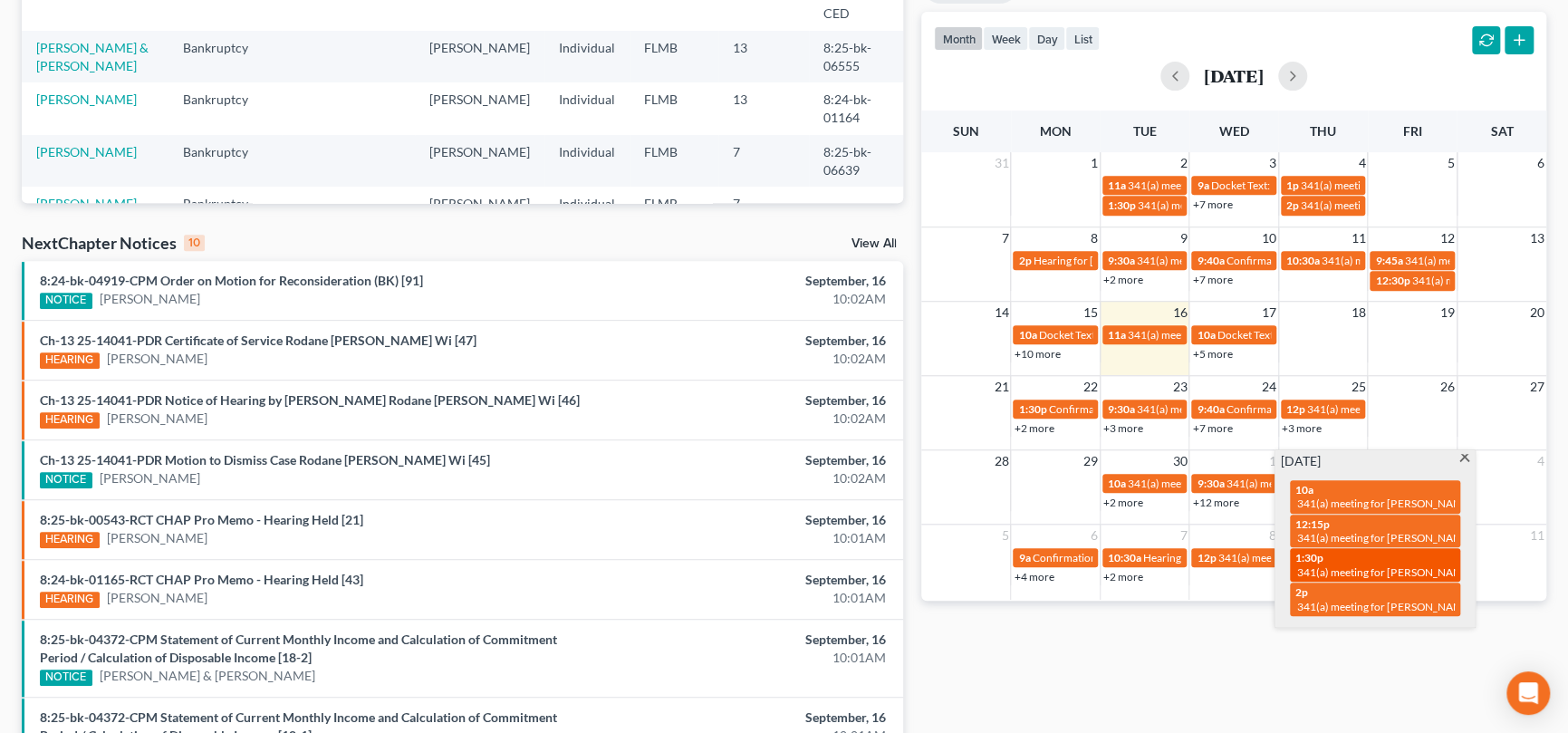
select select "Days"
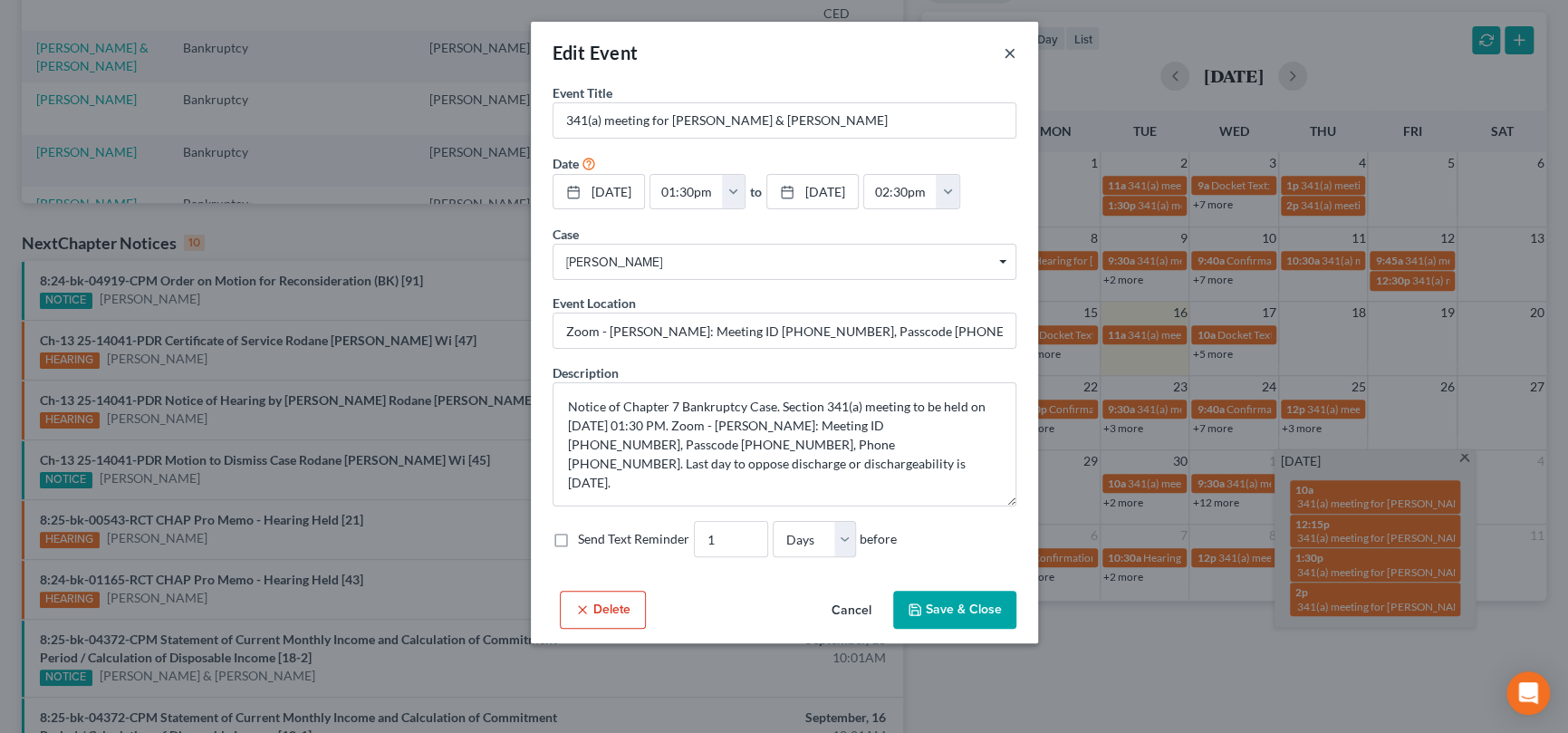
click at [1008, 55] on button "×" at bounding box center [1010, 52] width 13 height 22
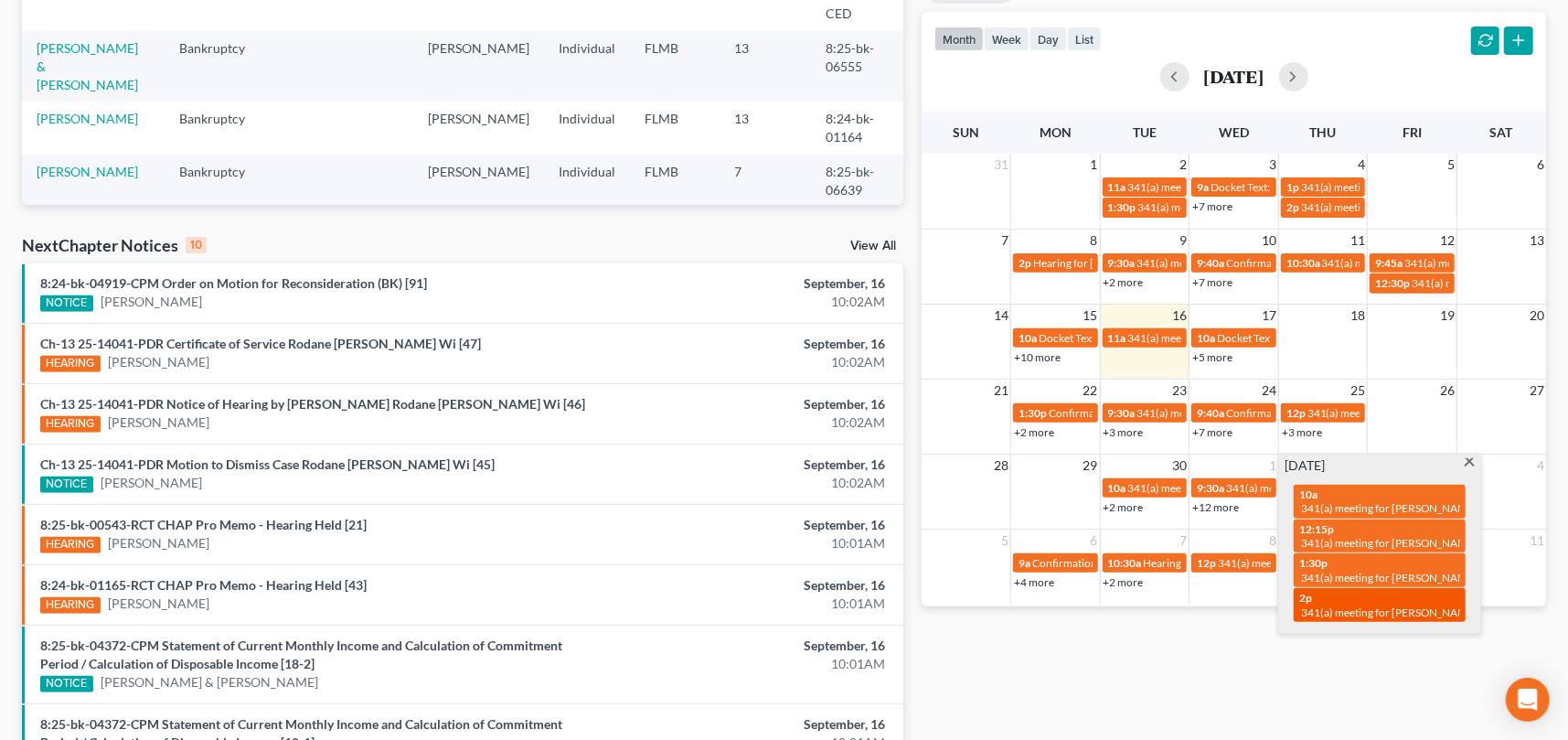
click at [1341, 611] on span "341(a) meeting for [PERSON_NAME]" at bounding box center [1389, 612] width 176 height 14
select select "Days"
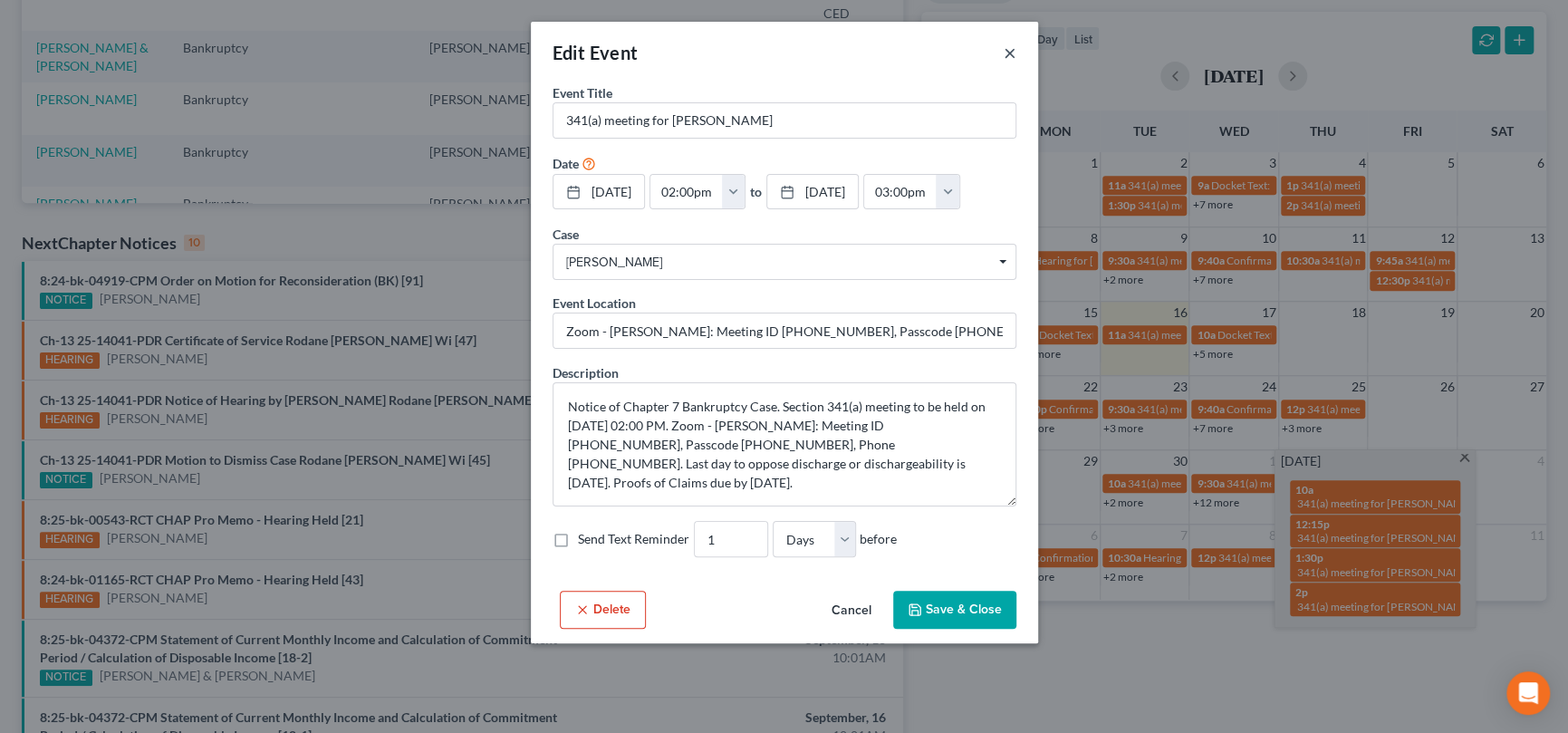
click at [1009, 53] on button "×" at bounding box center [1010, 52] width 13 height 22
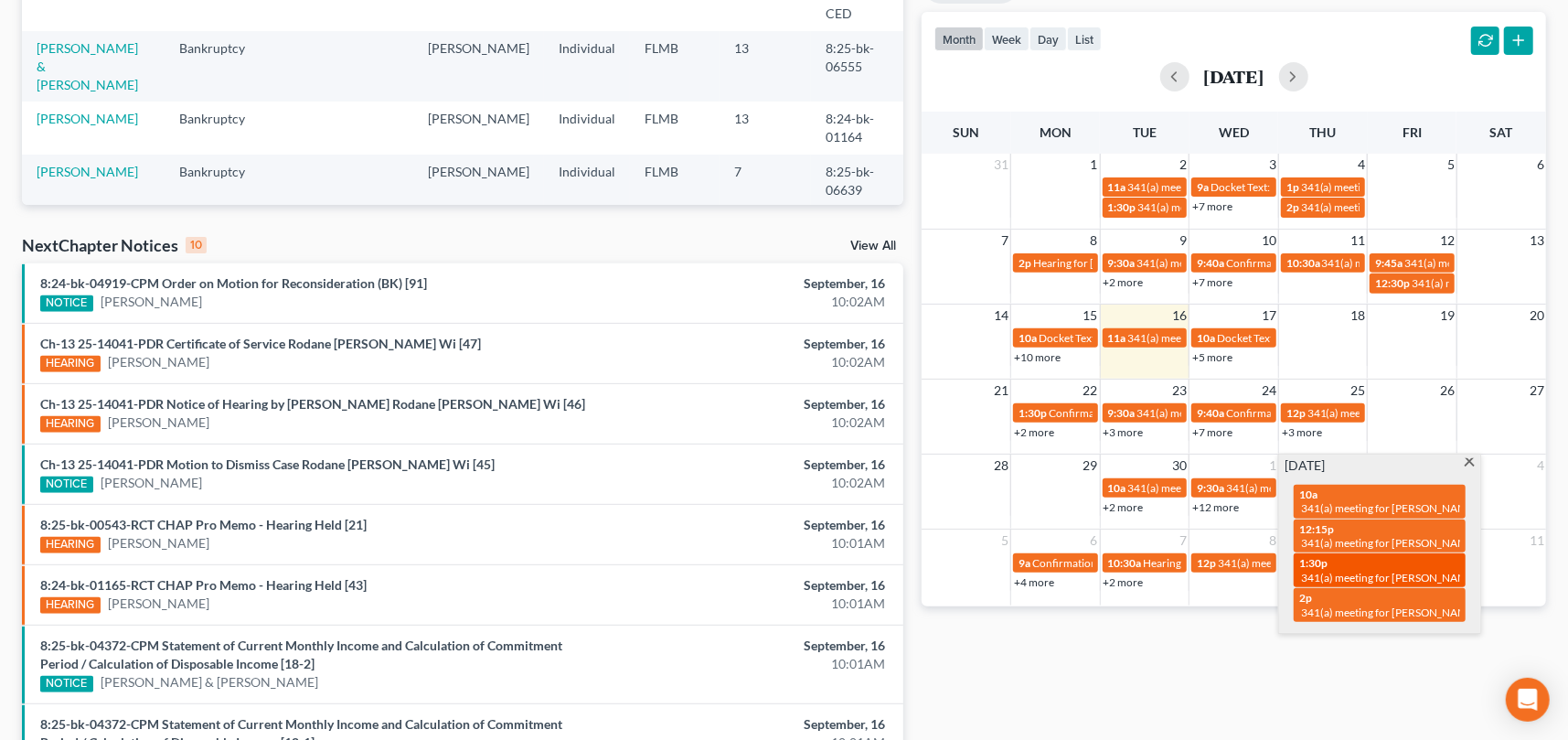
click at [1388, 562] on div "1:30p 341(a) meeting for [PERSON_NAME] & [PERSON_NAME]" at bounding box center [1379, 570] width 161 height 28
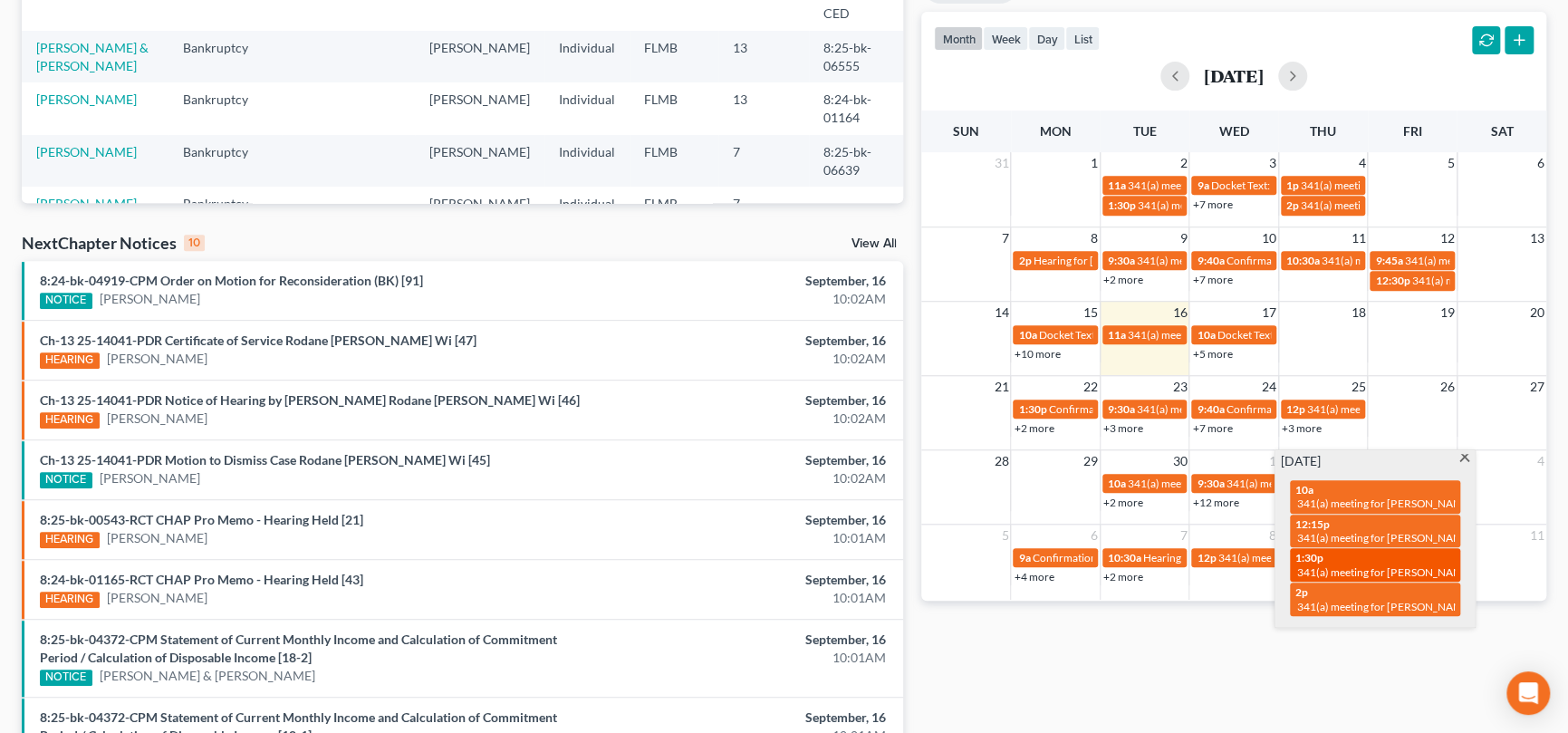
select select "Days"
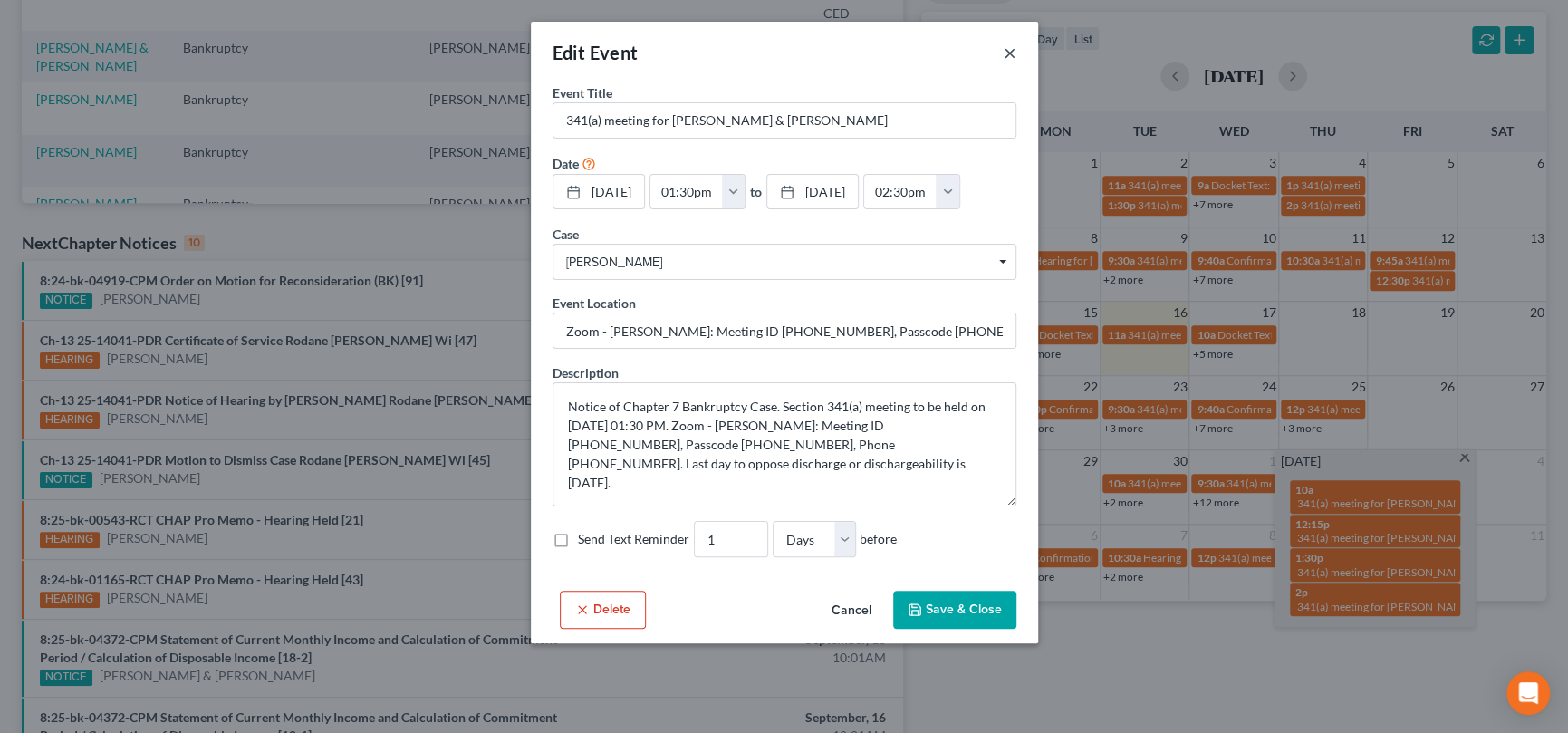
click at [1008, 54] on button "×" at bounding box center [1010, 52] width 13 height 22
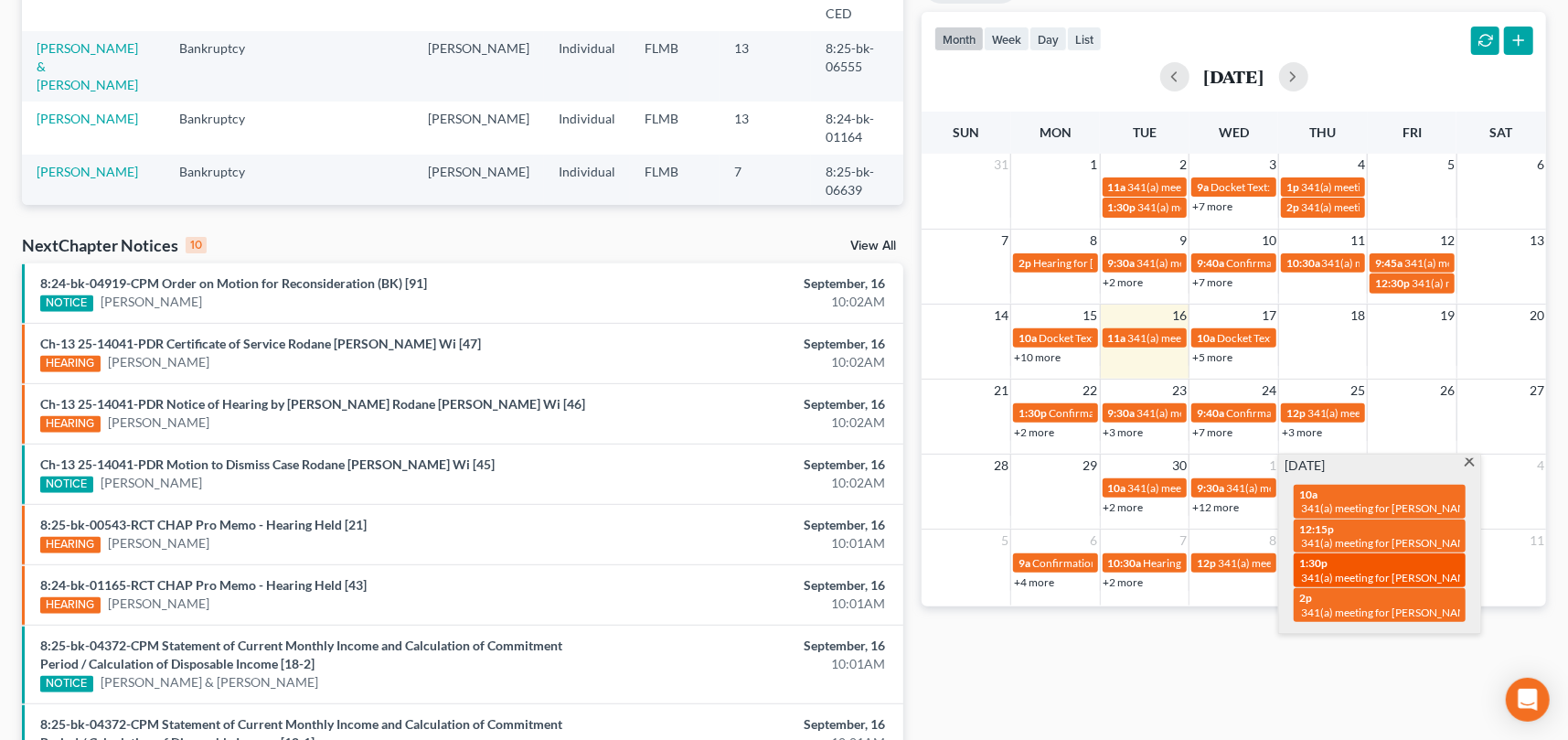
click at [1354, 564] on div "1:30p 341(a) meeting for [PERSON_NAME] & [PERSON_NAME]" at bounding box center [1379, 570] width 161 height 28
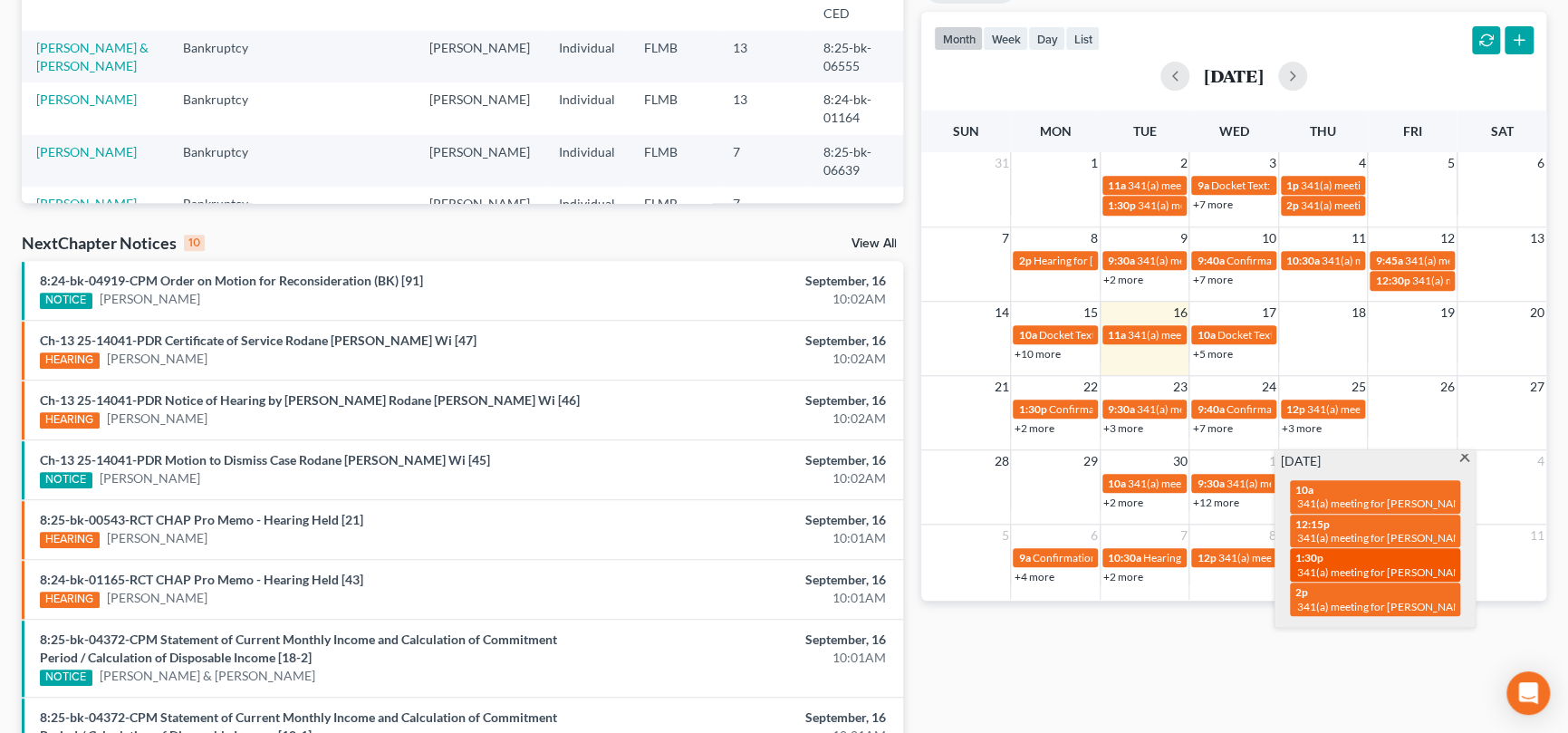
select select "Days"
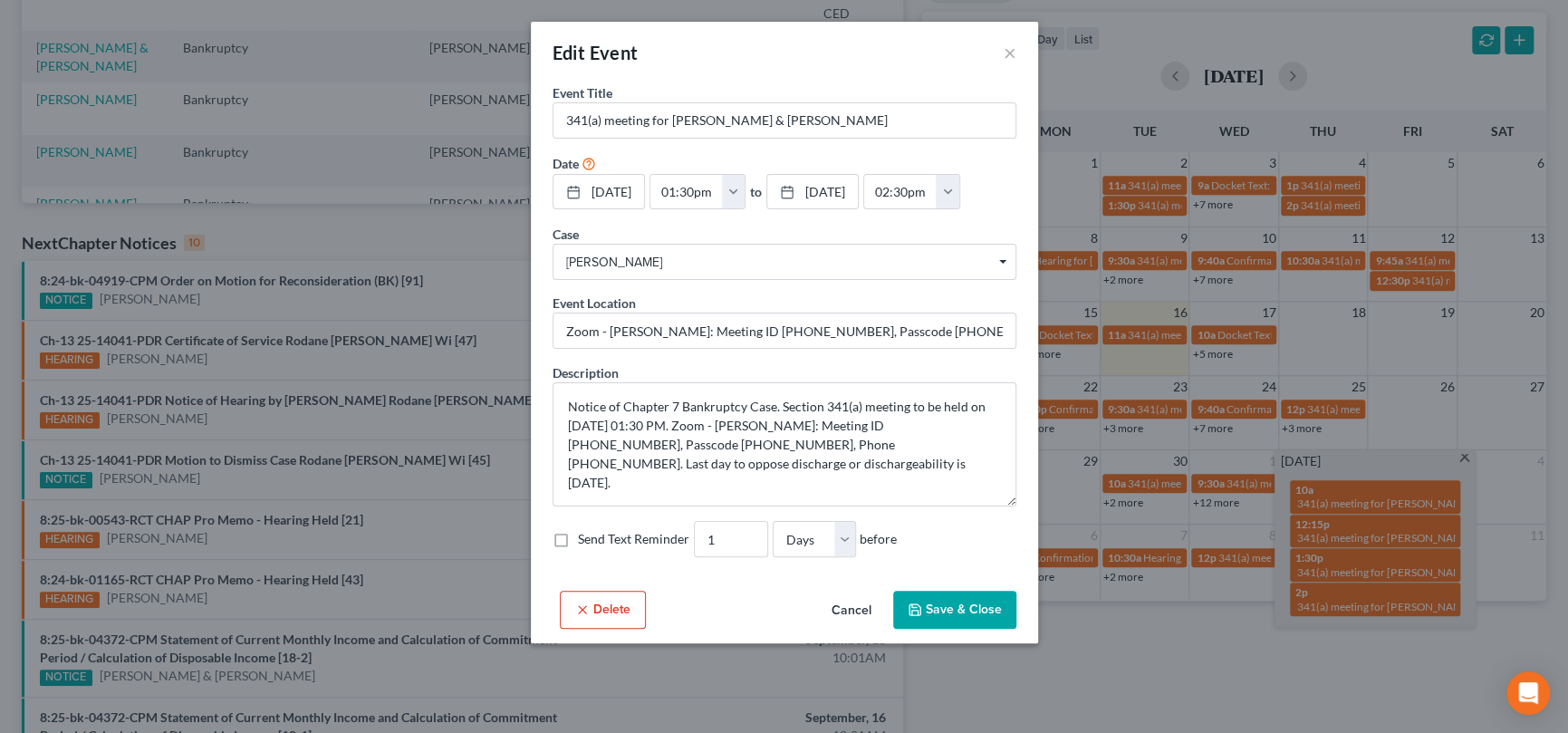
click at [841, 604] on button "Cancel" at bounding box center [851, 610] width 68 height 37
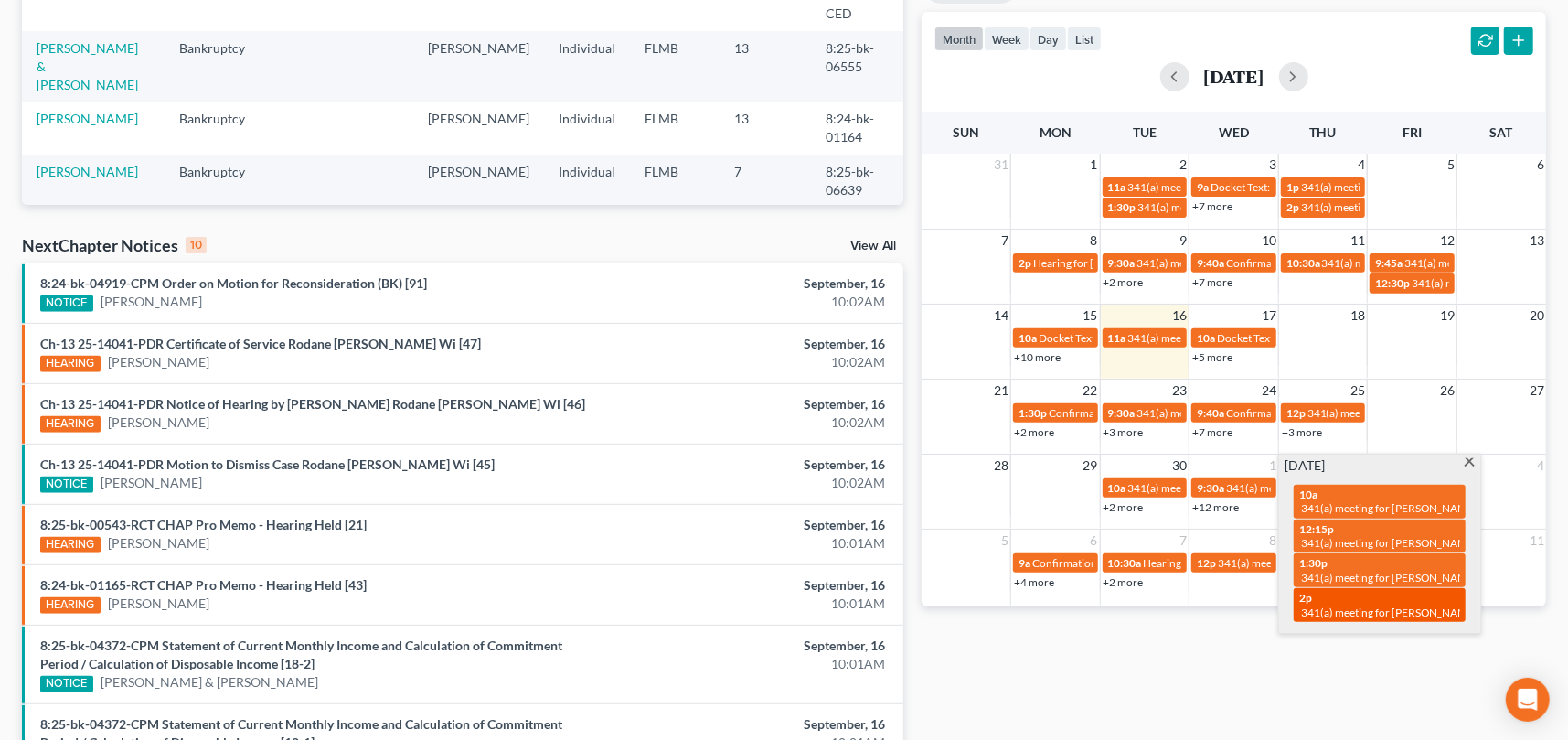
click at [1349, 607] on span "341(a) meeting for [PERSON_NAME]" at bounding box center [1389, 612] width 176 height 14
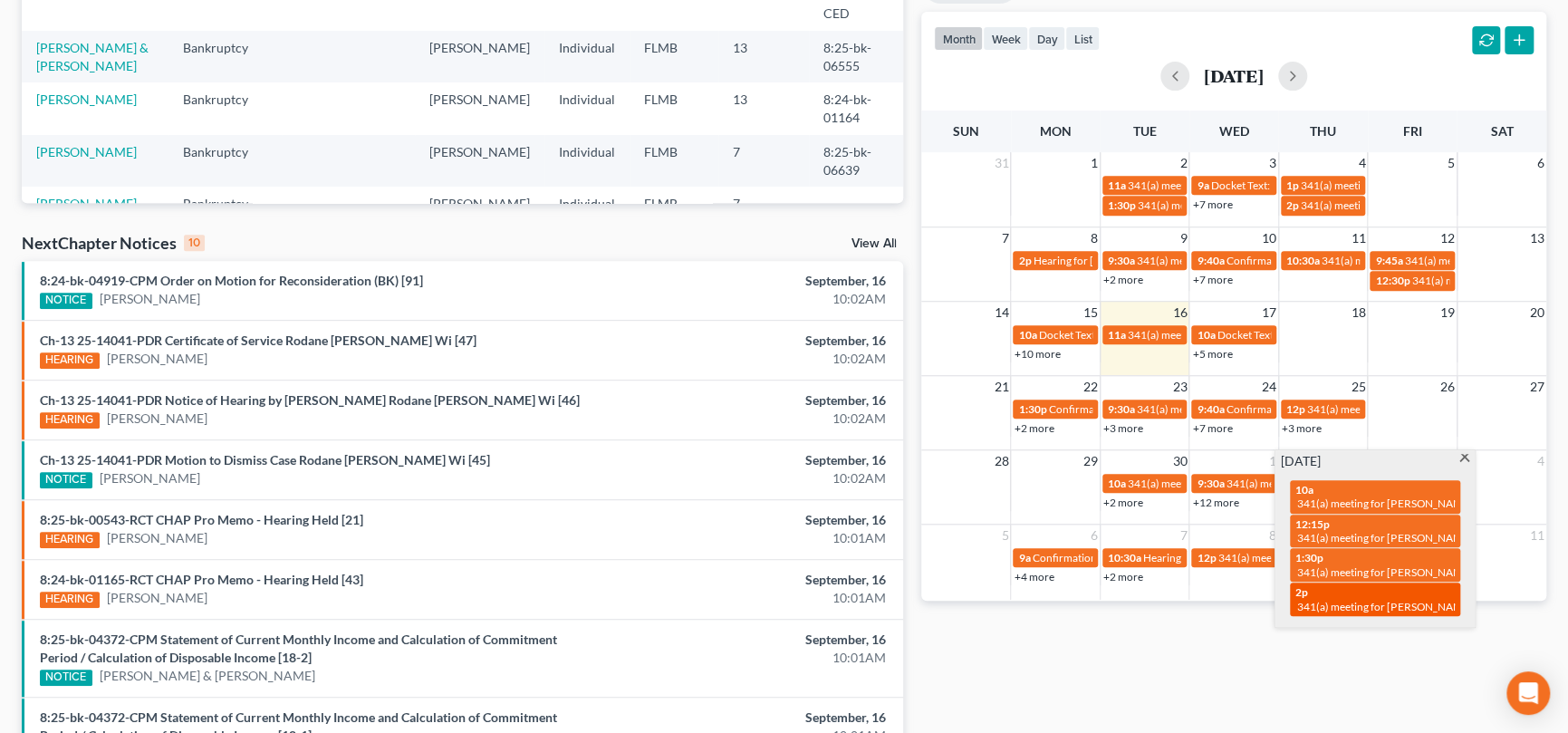
select select "Days"
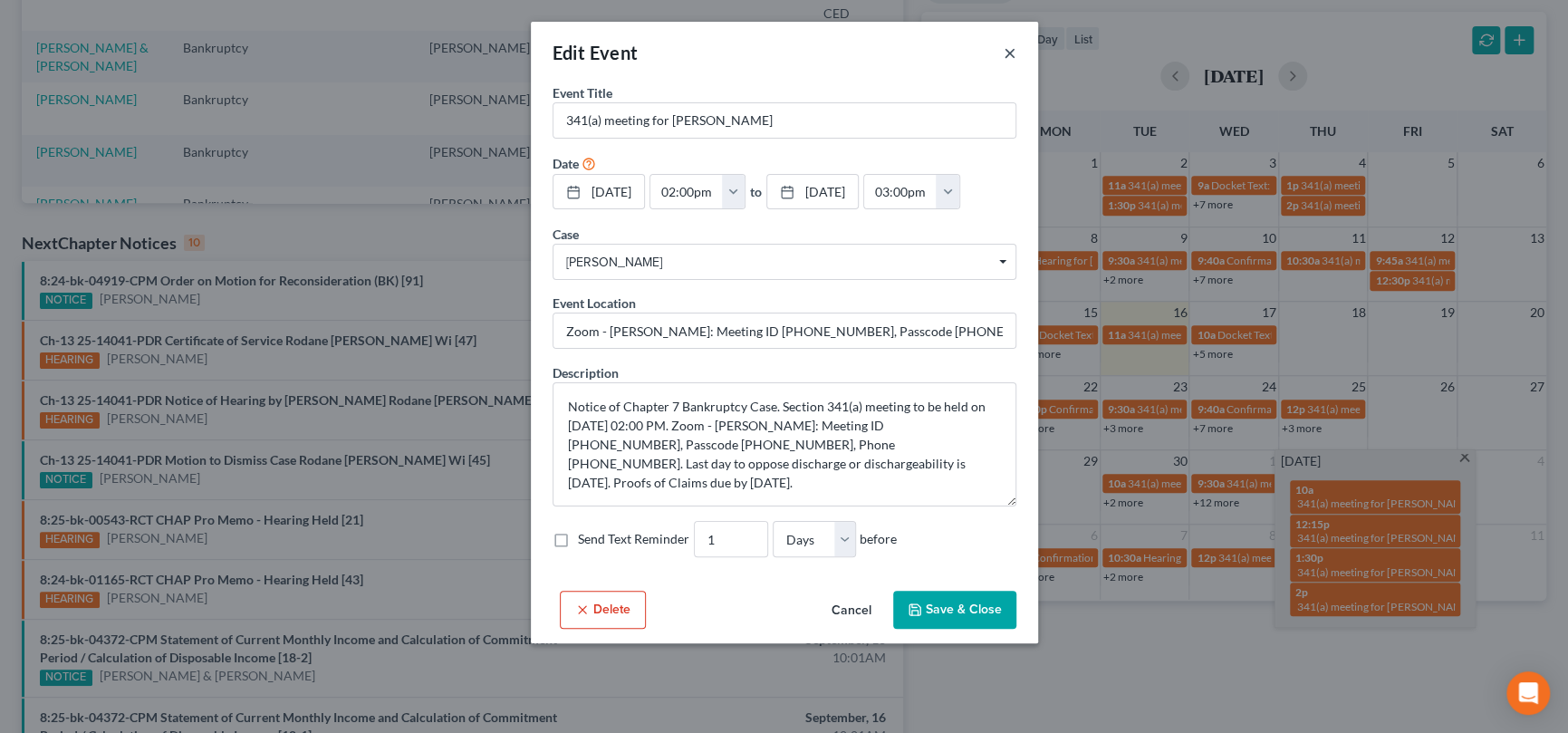
click at [1006, 51] on button "×" at bounding box center [1010, 52] width 13 height 22
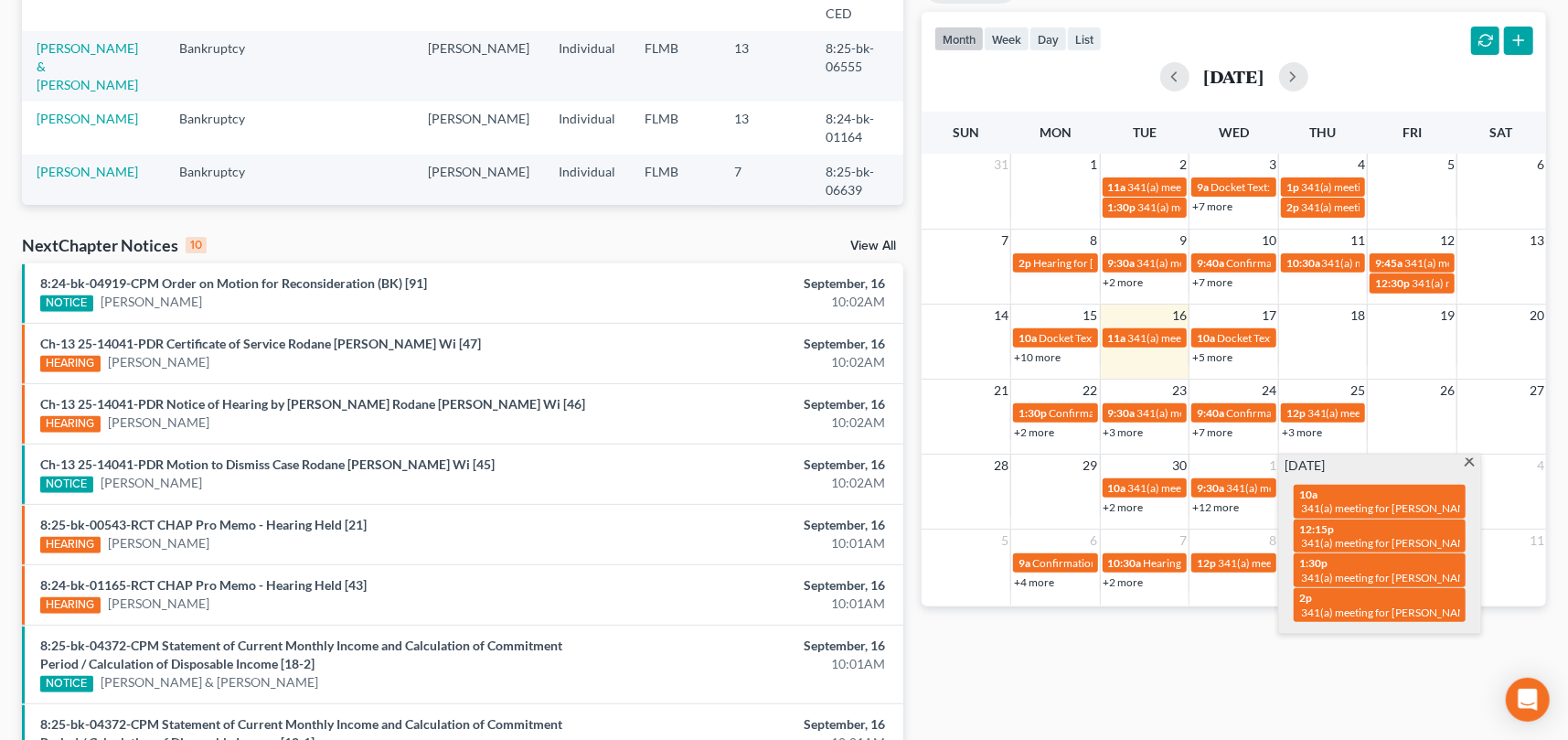
click at [1469, 460] on span at bounding box center [1470, 464] width 14 height 12
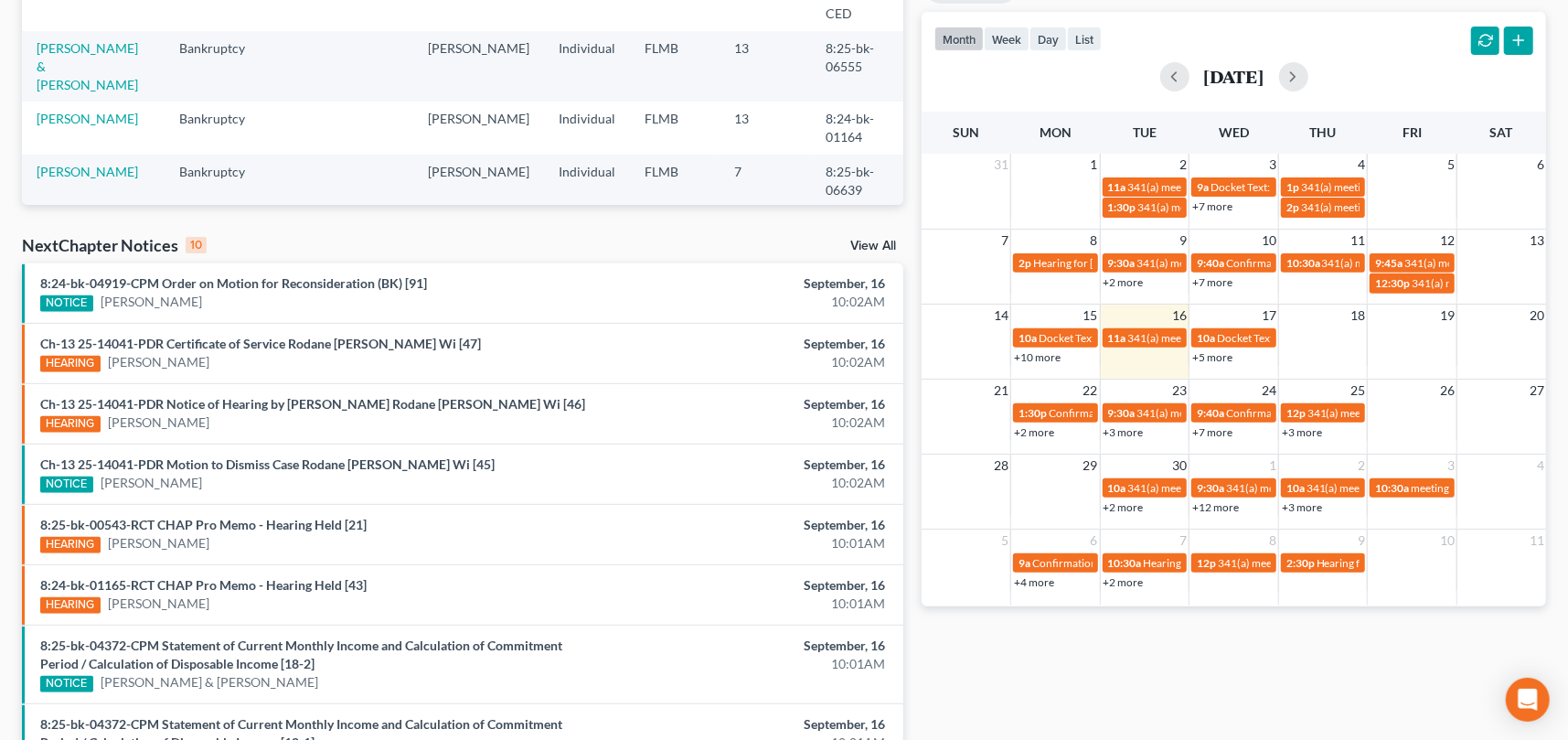
click at [1116, 582] on link "+2 more" at bounding box center [1123, 582] width 40 height 14
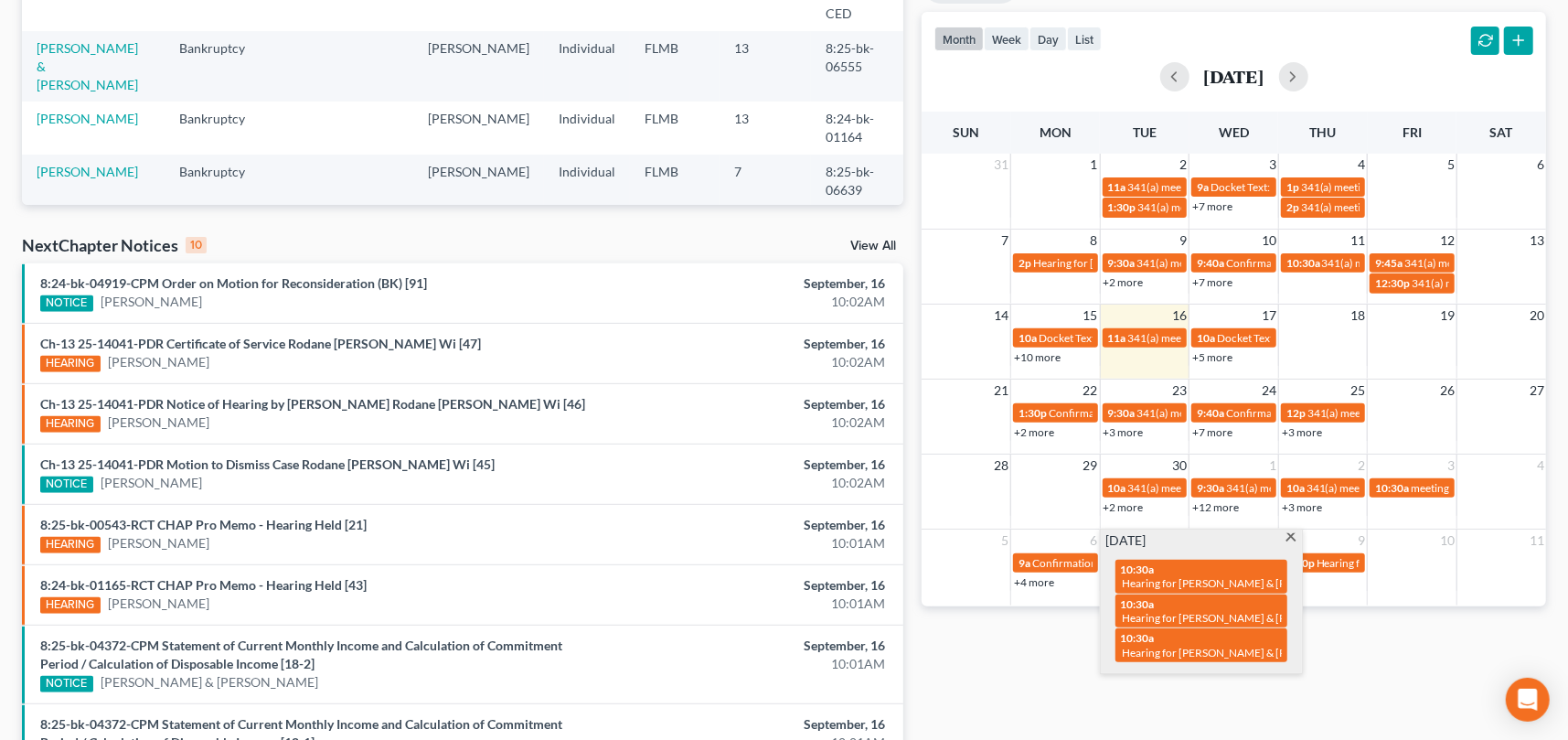
drag, startPoint x: 1290, startPoint y: 530, endPoint x: 1290, endPoint y: 544, distance: 13.7
click at [1290, 532] on div "[DATE] 10:30a Hearing for [PERSON_NAME] & [PERSON_NAME] 10:30a Hearing for [PER…" at bounding box center [1201, 601] width 201 height 144
click at [1286, 536] on span at bounding box center [1291, 539] width 14 height 12
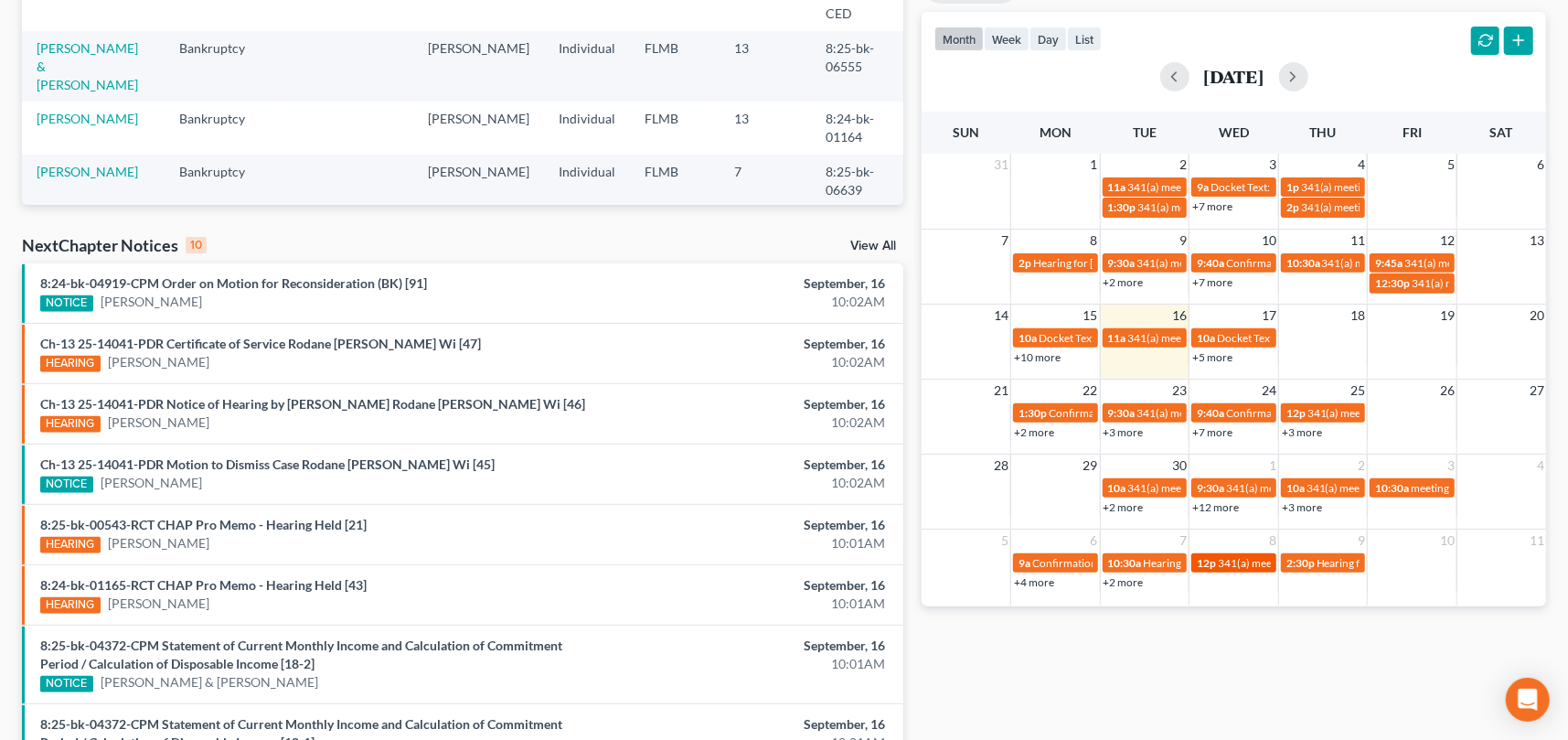
click at [1215, 563] on div "12p 341(a) meeting for [PERSON_NAME]" at bounding box center [1234, 563] width 74 height 14
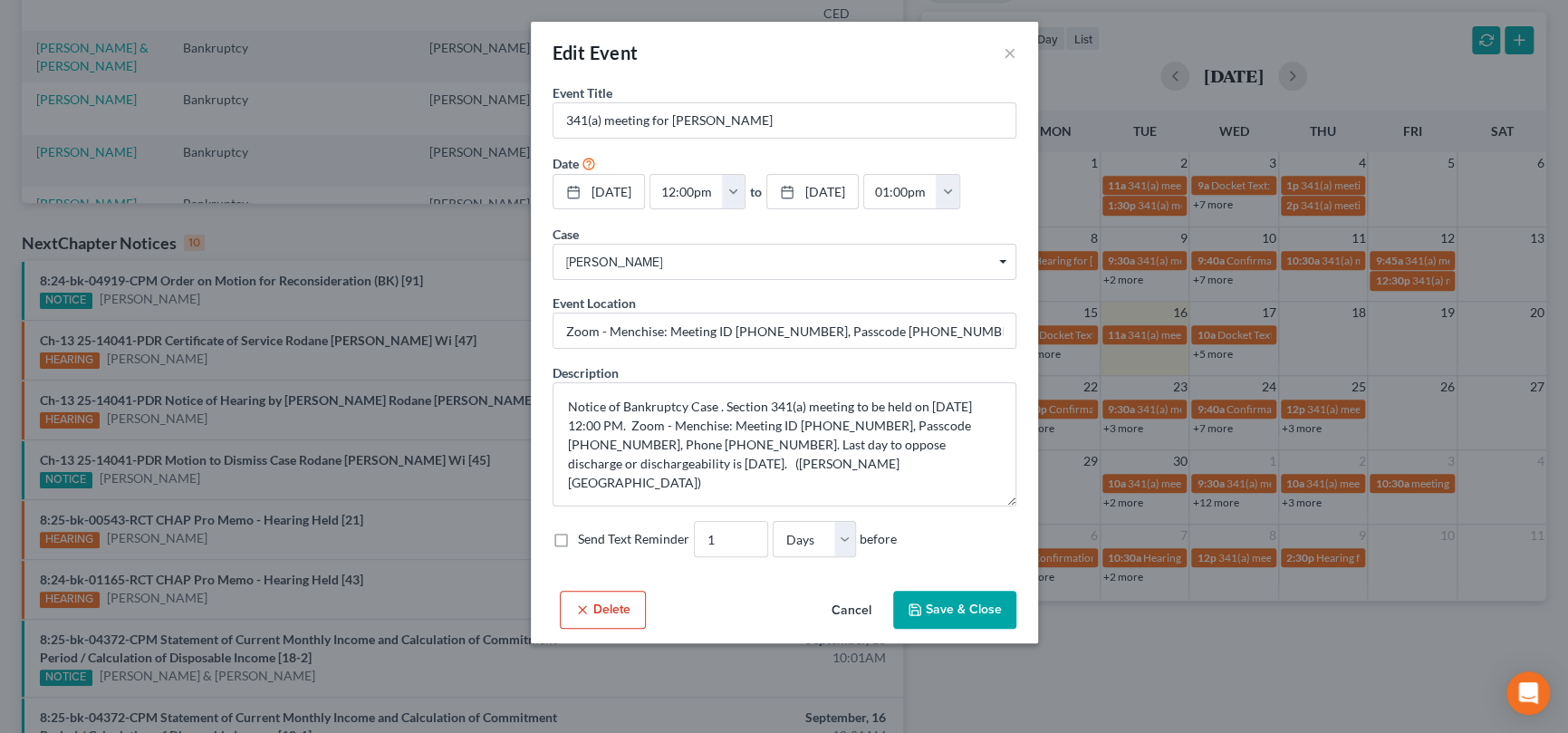
click at [832, 609] on button "Cancel" at bounding box center [851, 610] width 68 height 37
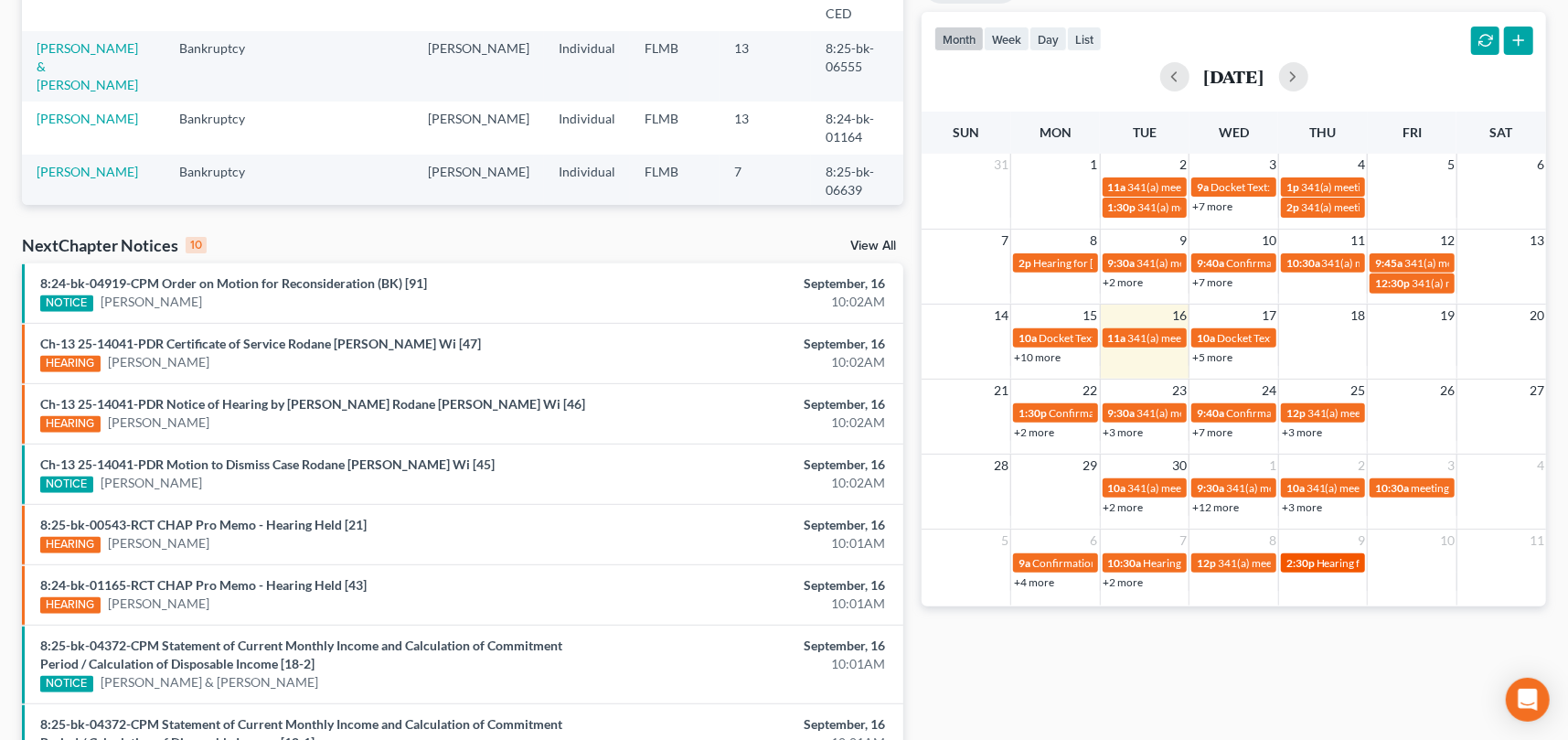
click at [1333, 565] on span "Hearing for Mirror Trading International (PTY) Ltd." at bounding box center [1436, 563] width 241 height 14
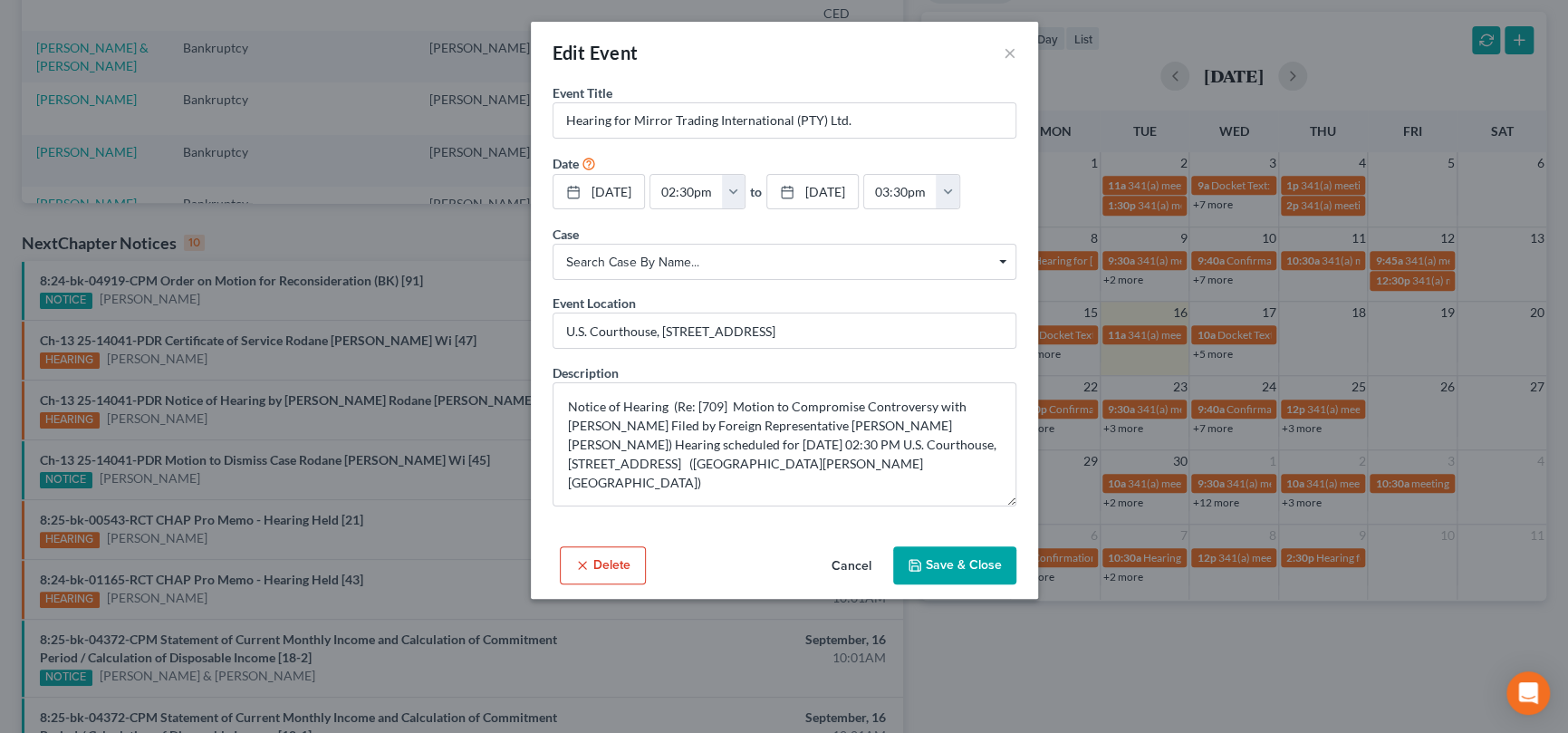
click at [854, 568] on button "Cancel" at bounding box center [851, 566] width 68 height 37
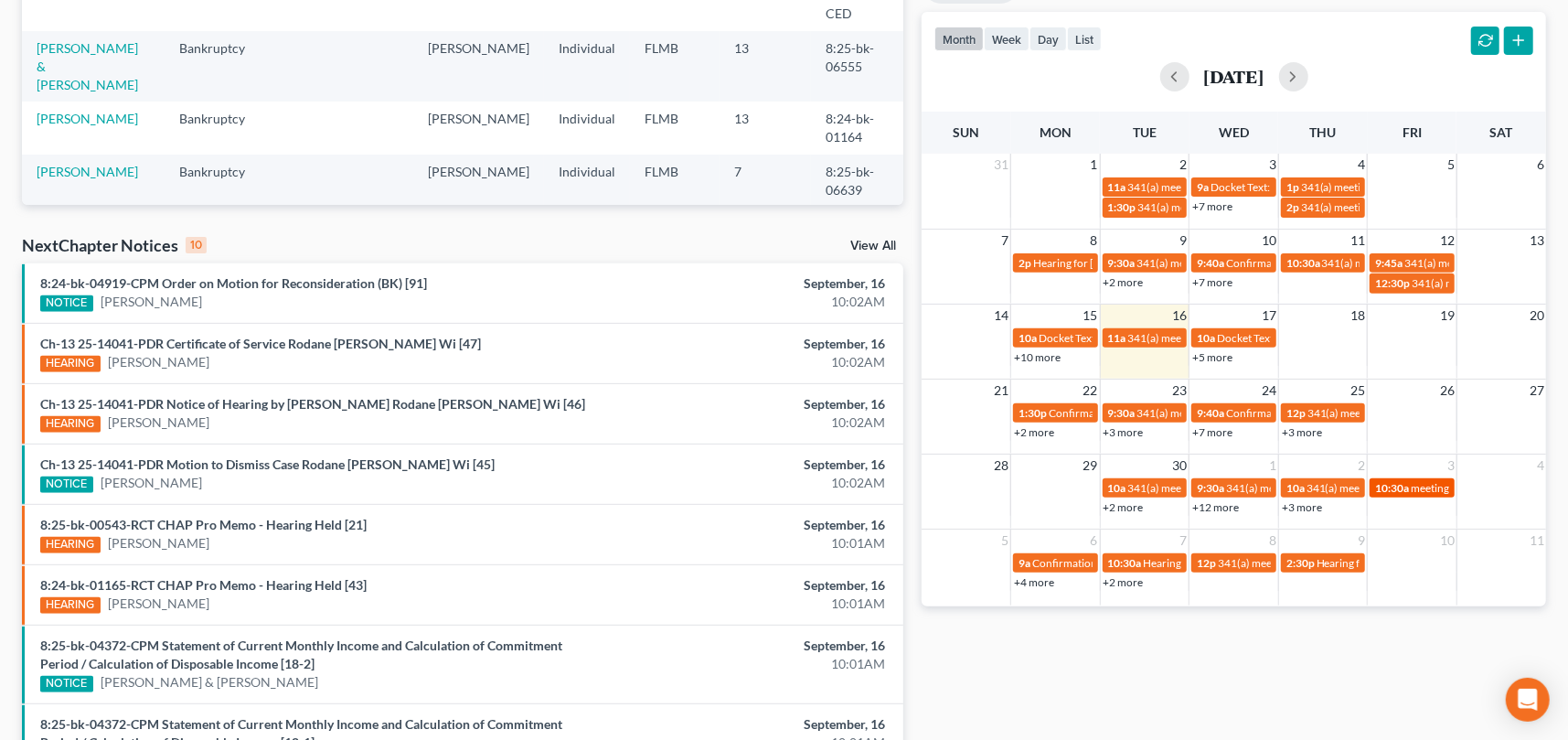
click at [1398, 490] on span "10:30a" at bounding box center [1392, 488] width 34 height 14
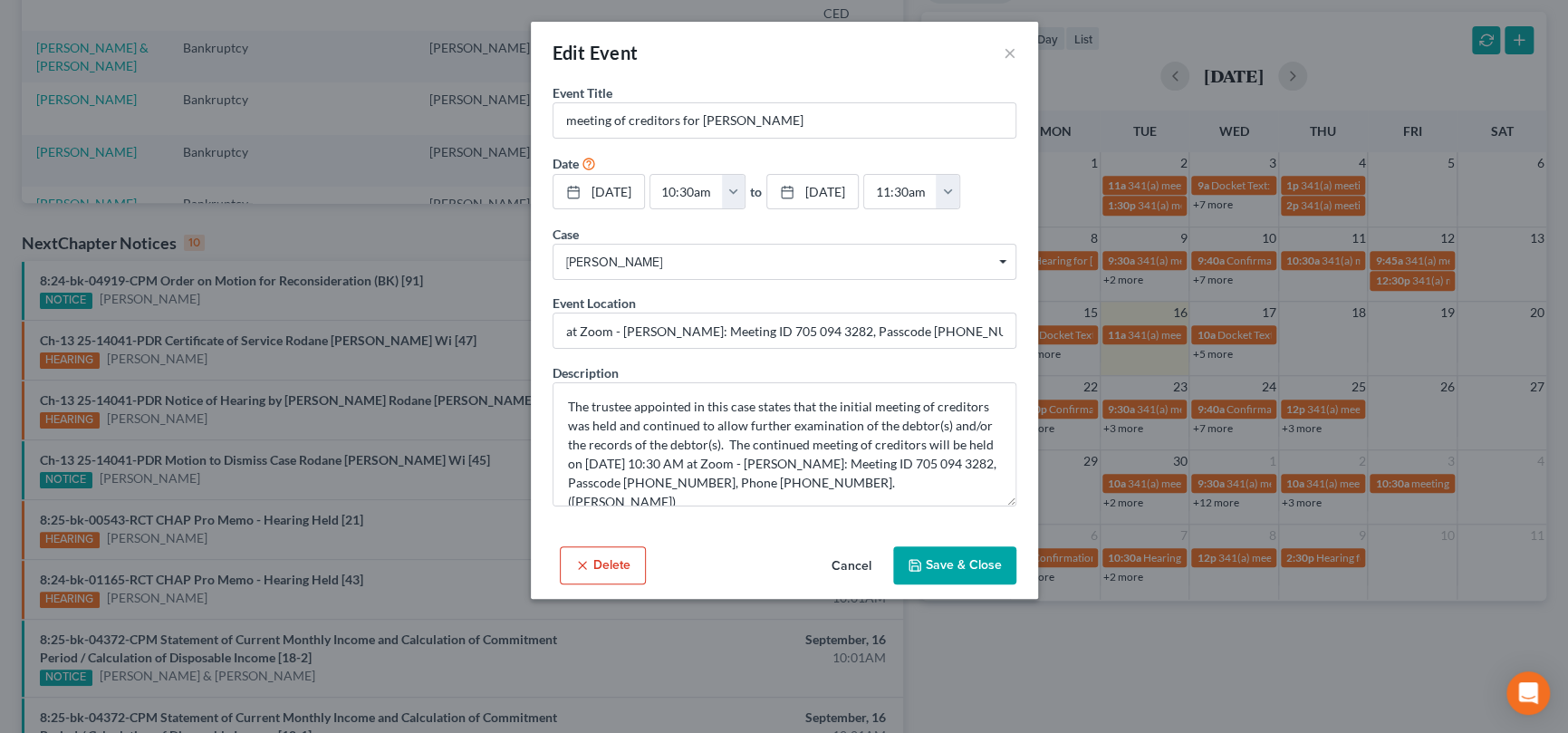
click at [846, 561] on button "Cancel" at bounding box center [851, 566] width 68 height 37
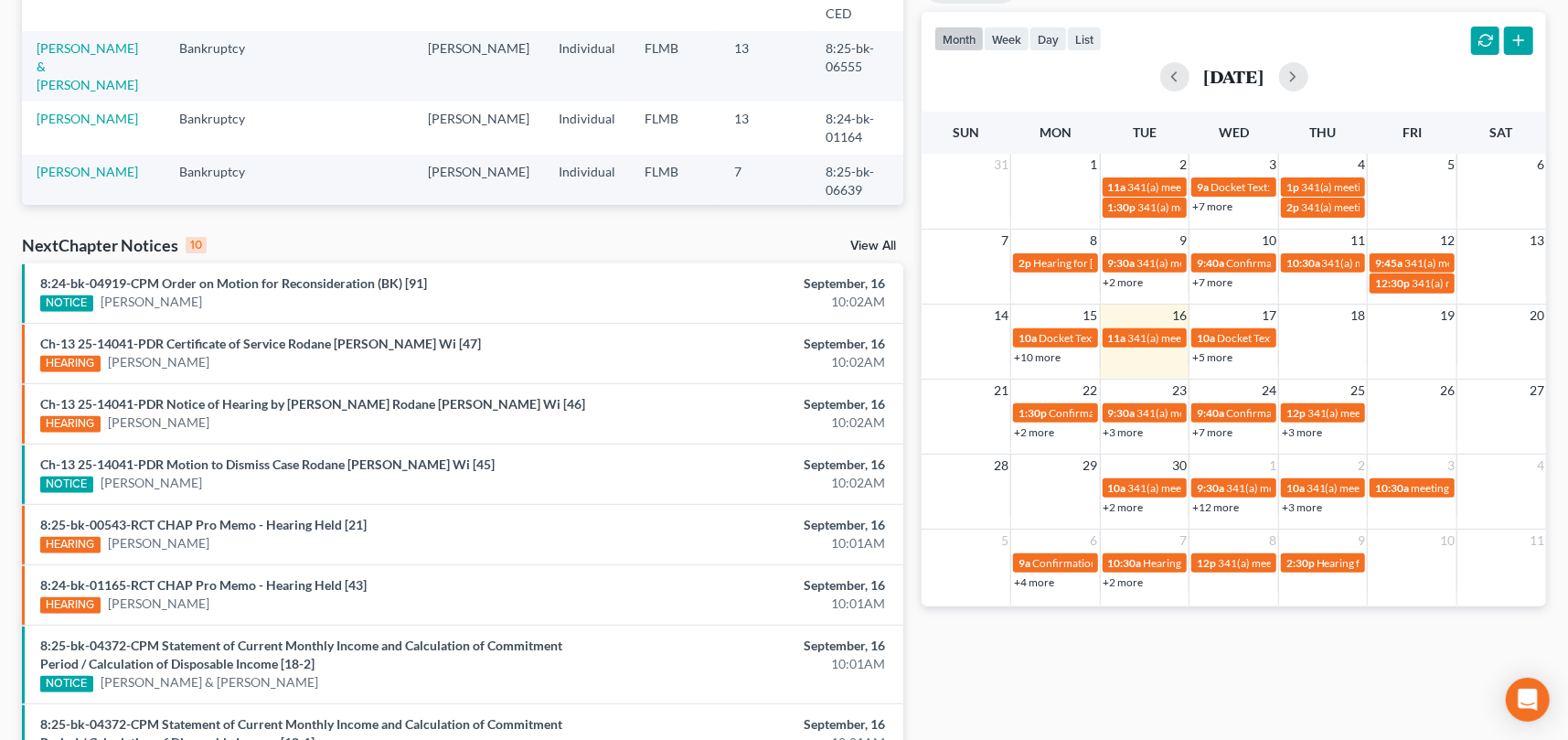
click at [1306, 431] on link "+3 more" at bounding box center [1302, 432] width 40 height 14
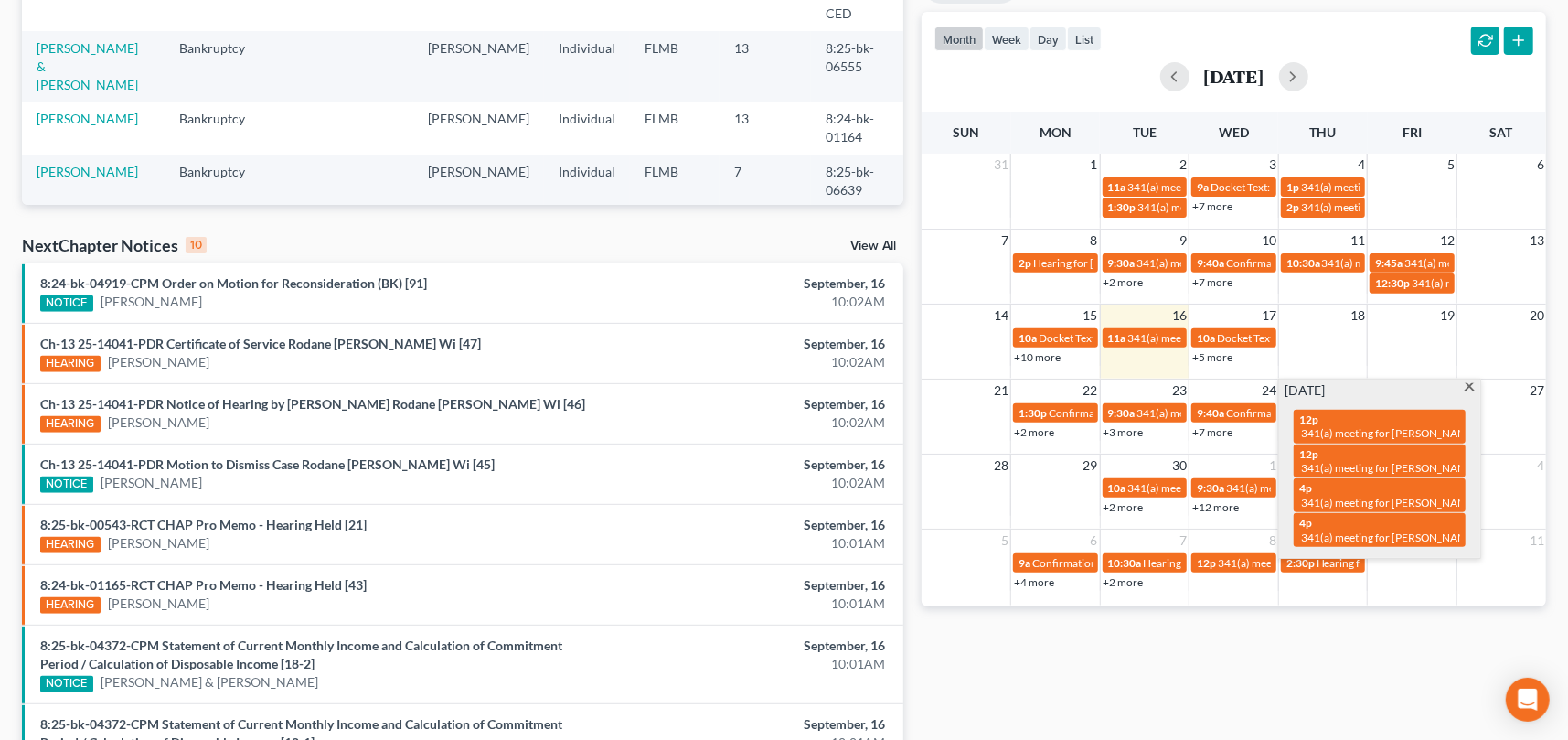
click at [1465, 388] on span at bounding box center [1470, 389] width 14 height 12
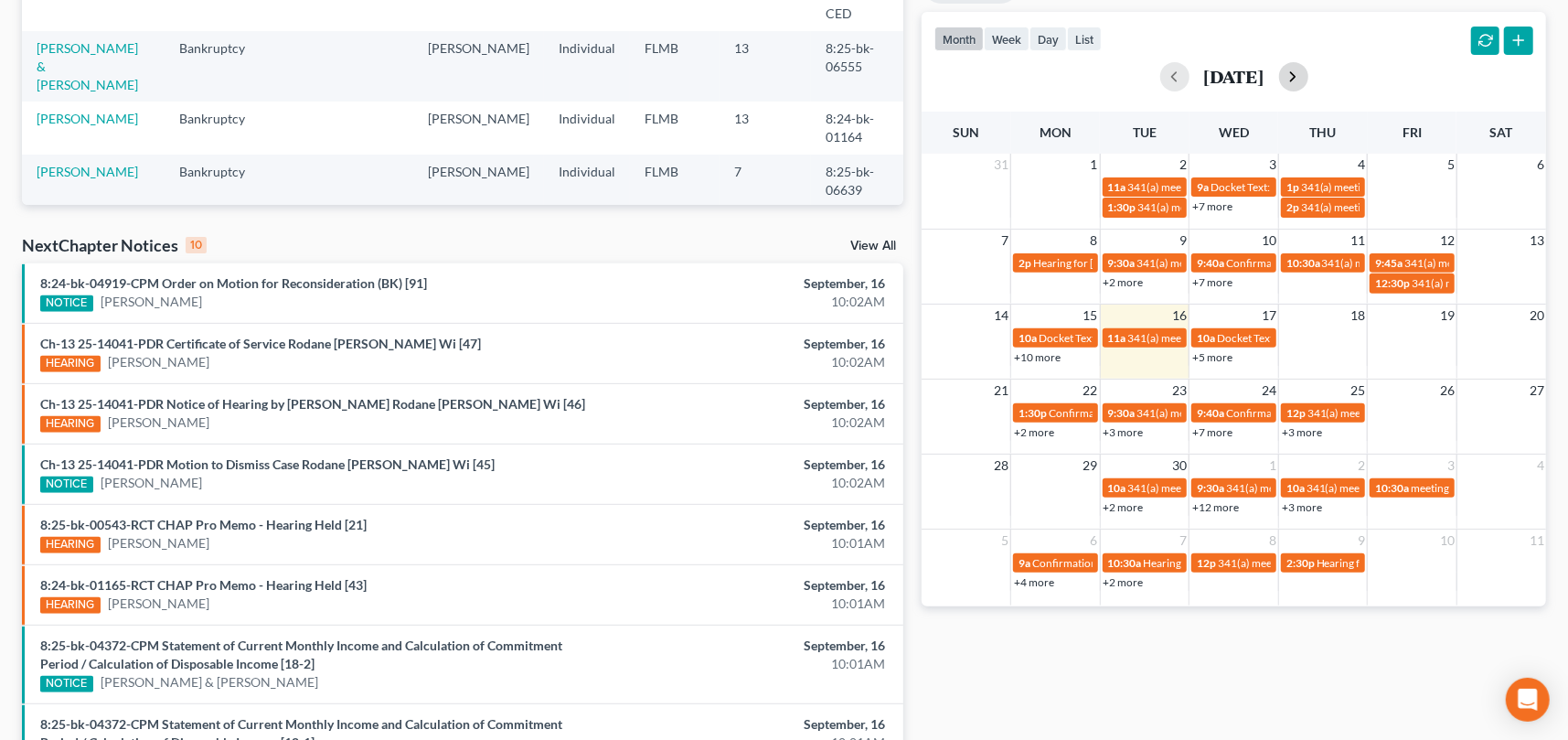
click at [1308, 80] on button "button" at bounding box center [1293, 76] width 29 height 29
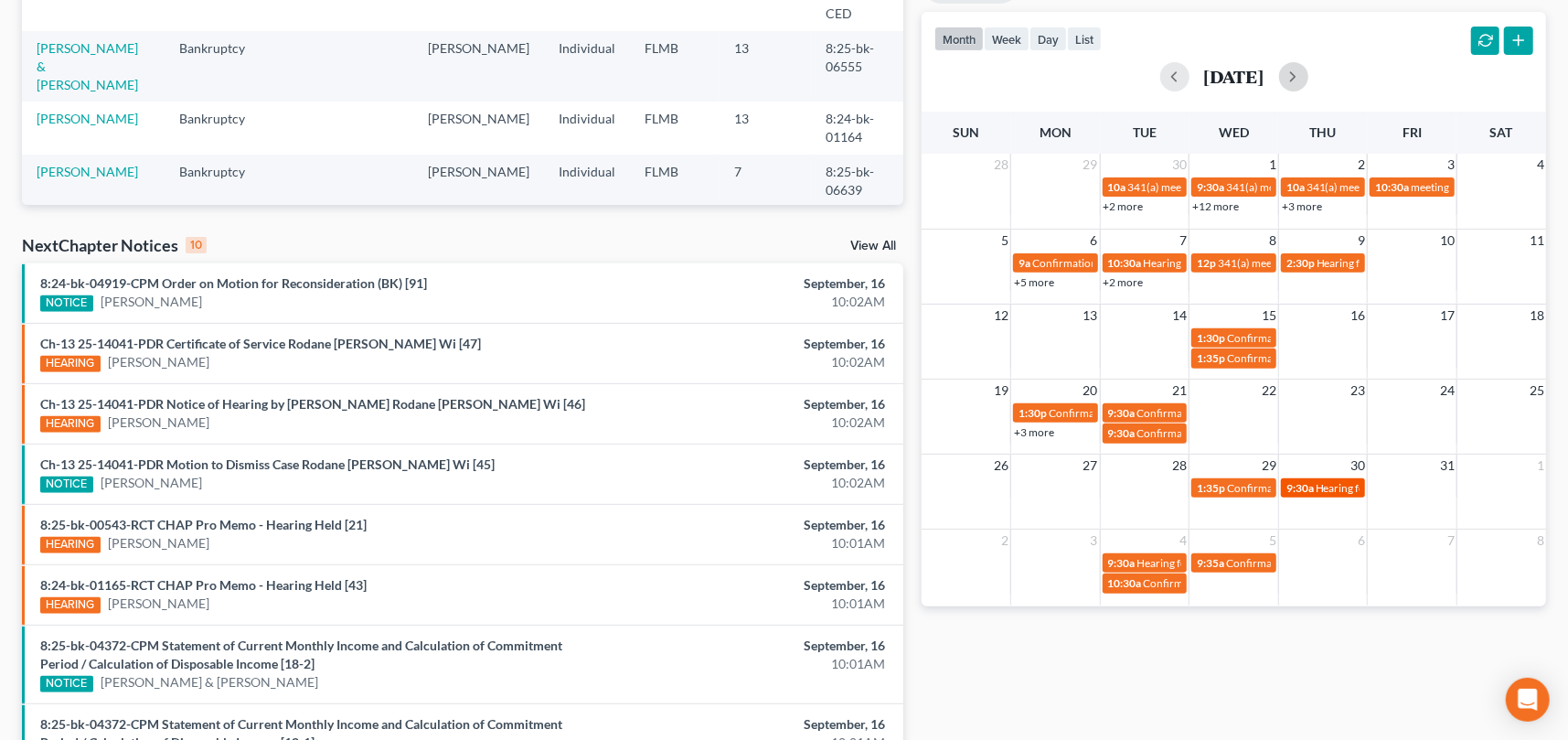
click at [1313, 488] on div "9:30a Hearing for [PERSON_NAME]" at bounding box center [1323, 488] width 74 height 14
select select "Days"
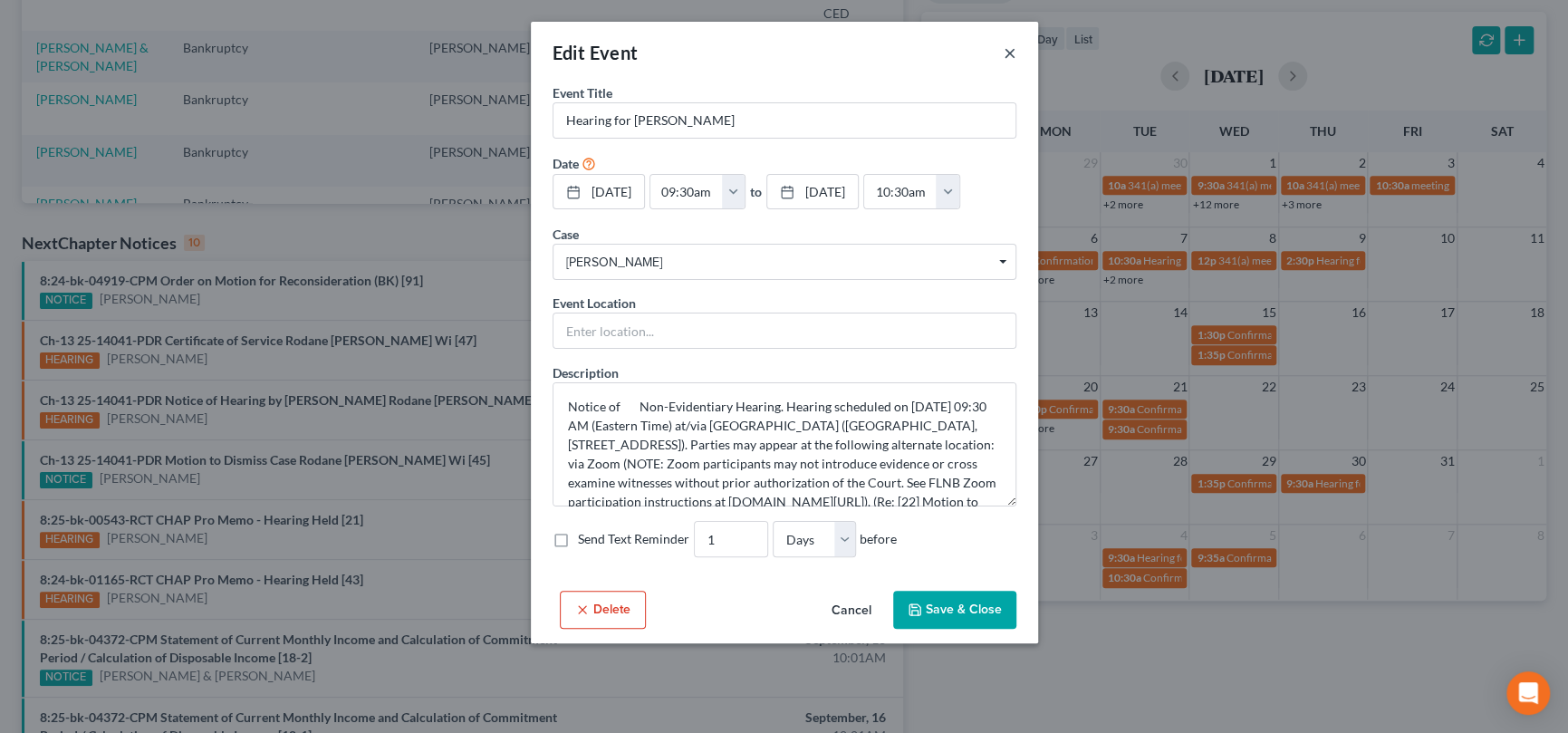
click at [1006, 48] on button "×" at bounding box center [1010, 52] width 13 height 22
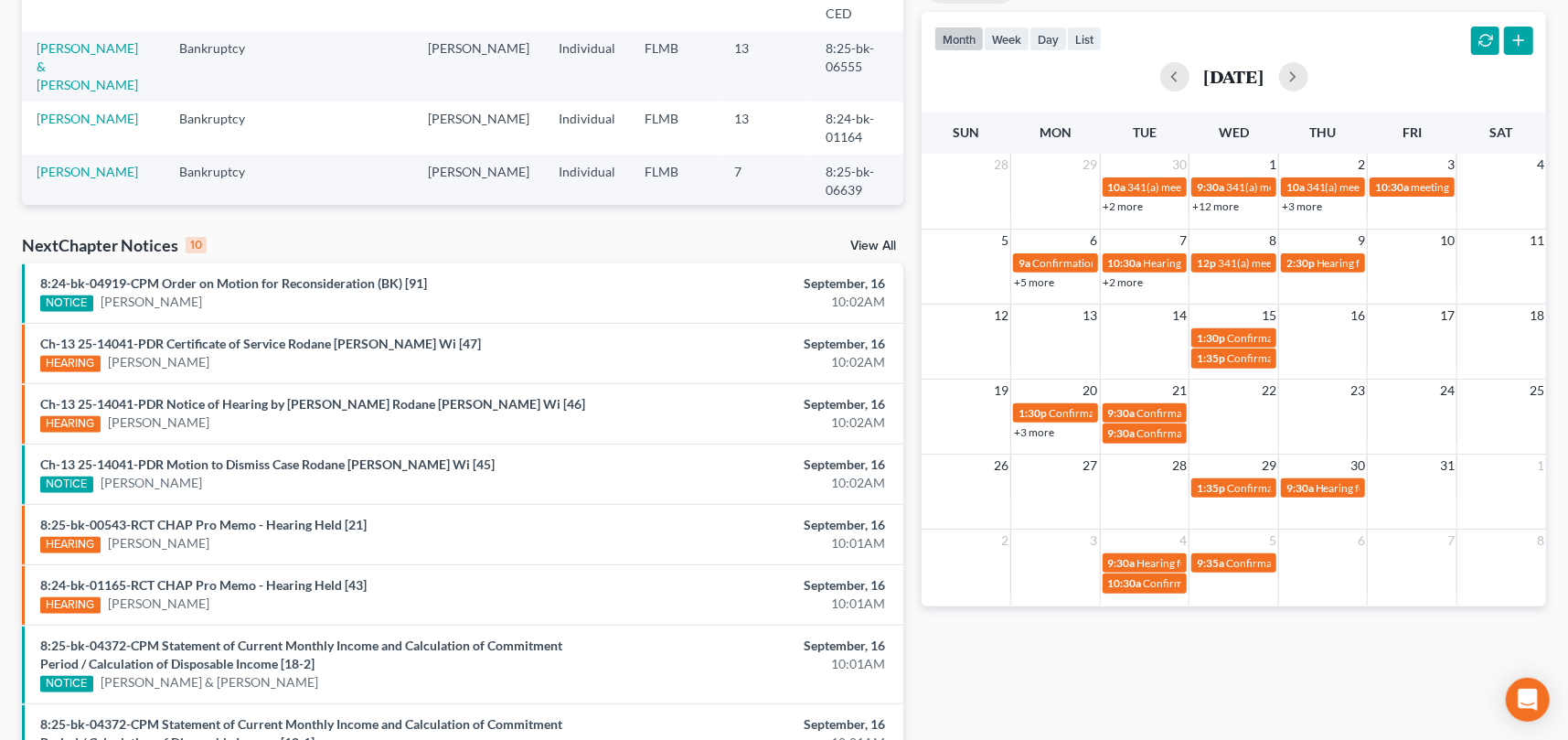
click at [1126, 283] on link "+2 more" at bounding box center [1123, 282] width 40 height 14
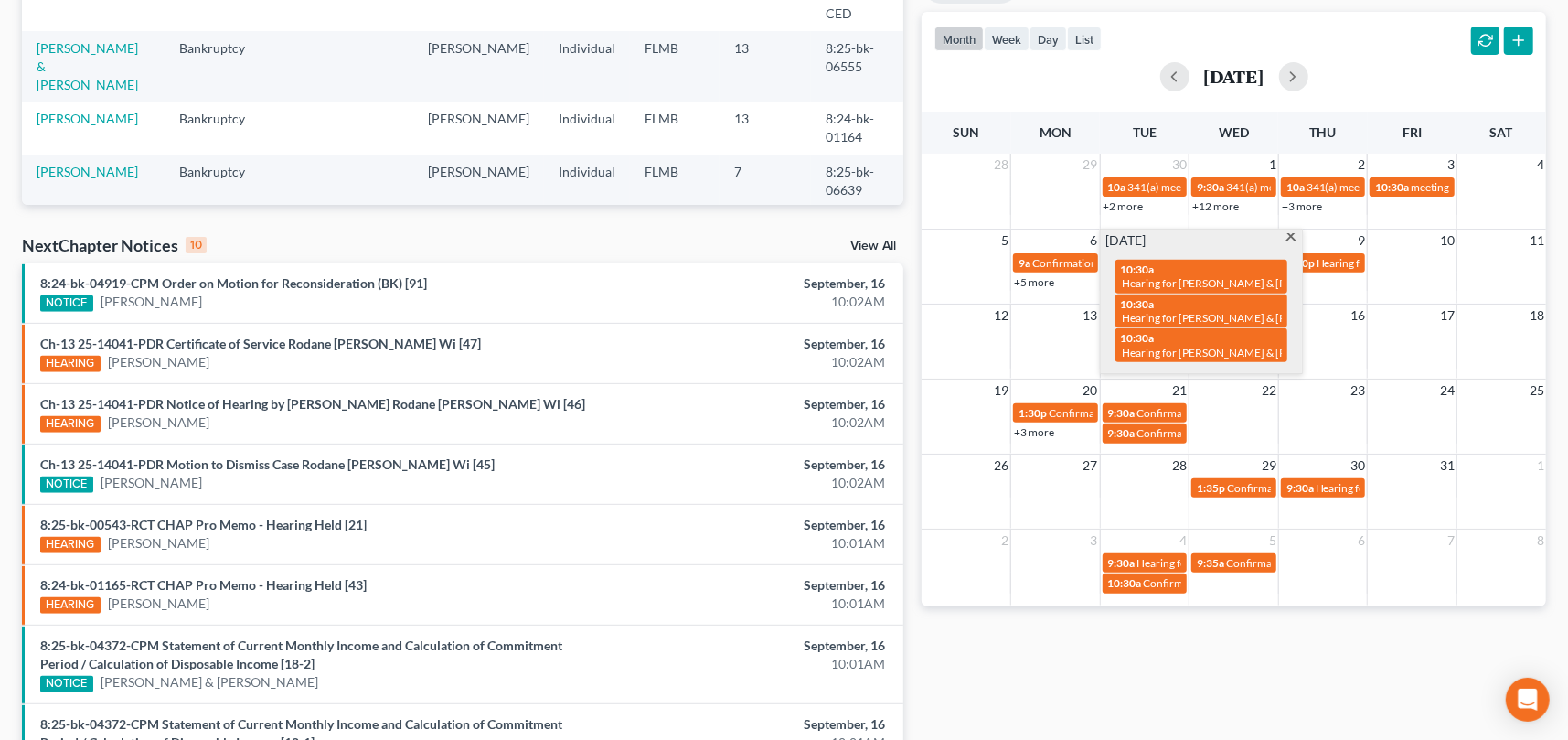
click at [1285, 233] on span at bounding box center [1291, 239] width 14 height 12
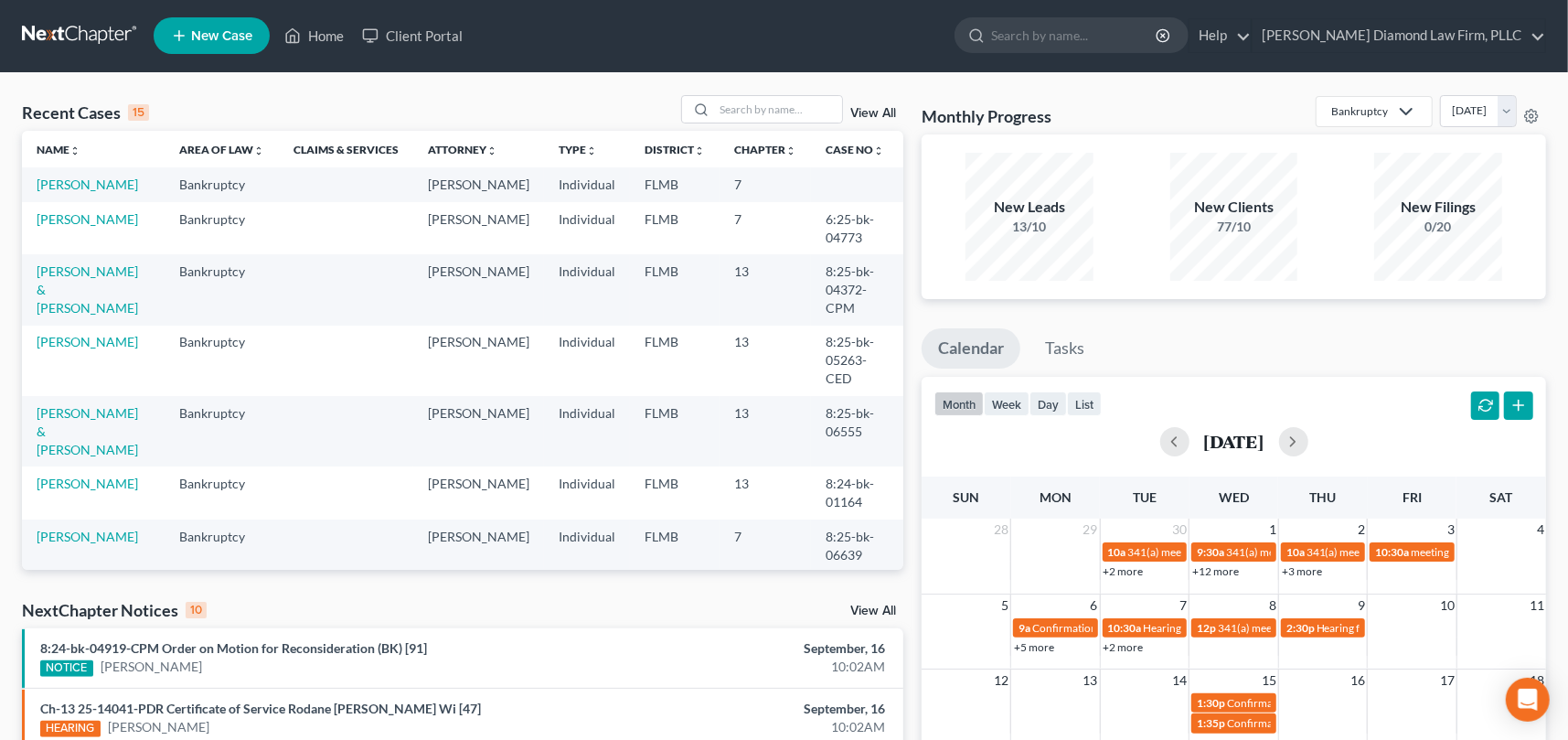
scroll to position [0, 0]
